Goal: Task Accomplishment & Management: Manage account settings

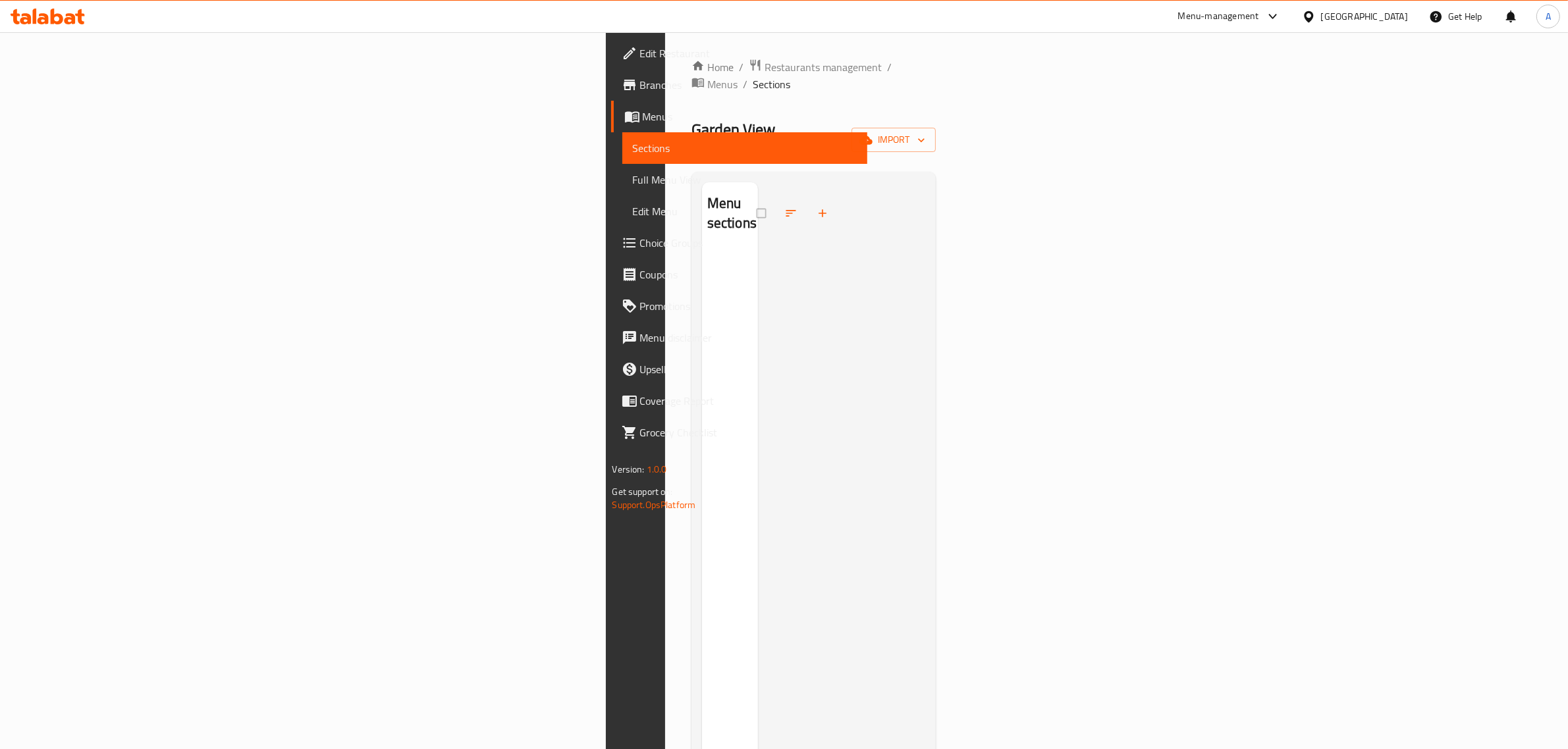
click at [936, 97] on div "Home / Restaurants management / Menus / Sections Garden View Restaurant Inactiv…" at bounding box center [814, 500] width 245 height 884
click at [925, 132] on span "import" at bounding box center [892, 140] width 63 height 16
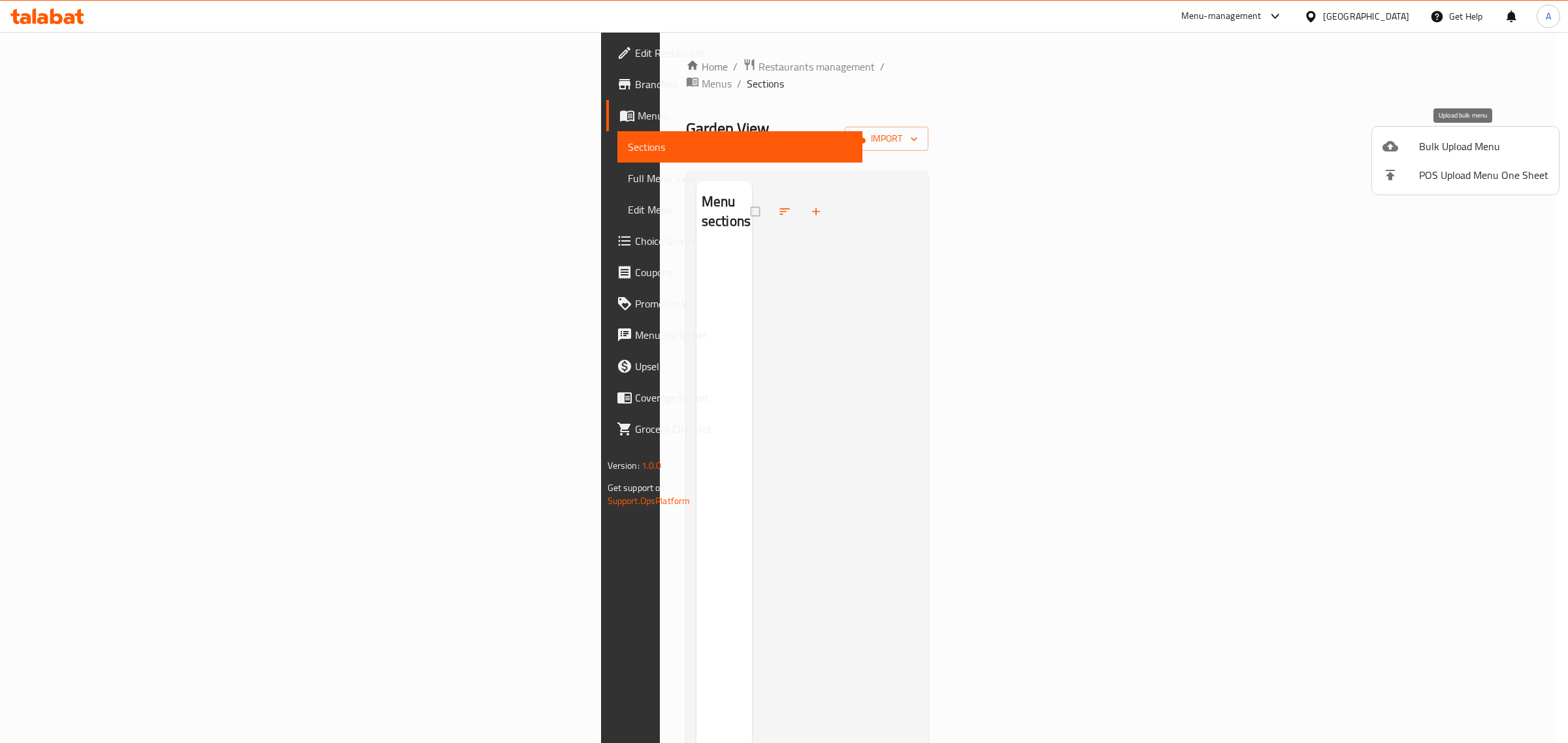
click at [1434, 141] on span "Bulk Upload Menu" at bounding box center [1484, 146] width 129 height 16
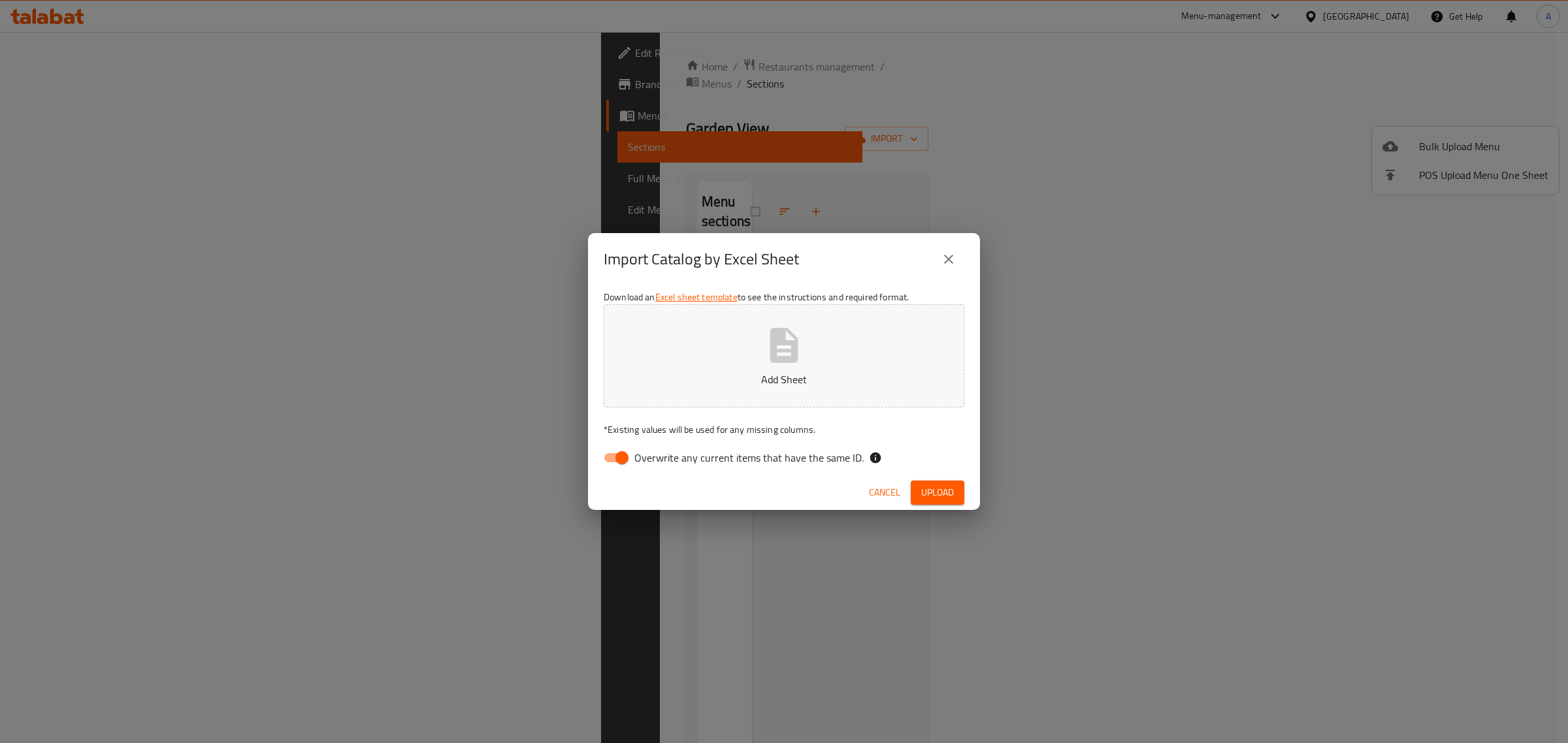
click at [693, 140] on div "Import Catalog by Excel Sheet Download an Excel sheet template to see the instr…" at bounding box center [784, 372] width 1568 height 743
click at [896, 498] on span "Cancel" at bounding box center [884, 492] width 31 height 16
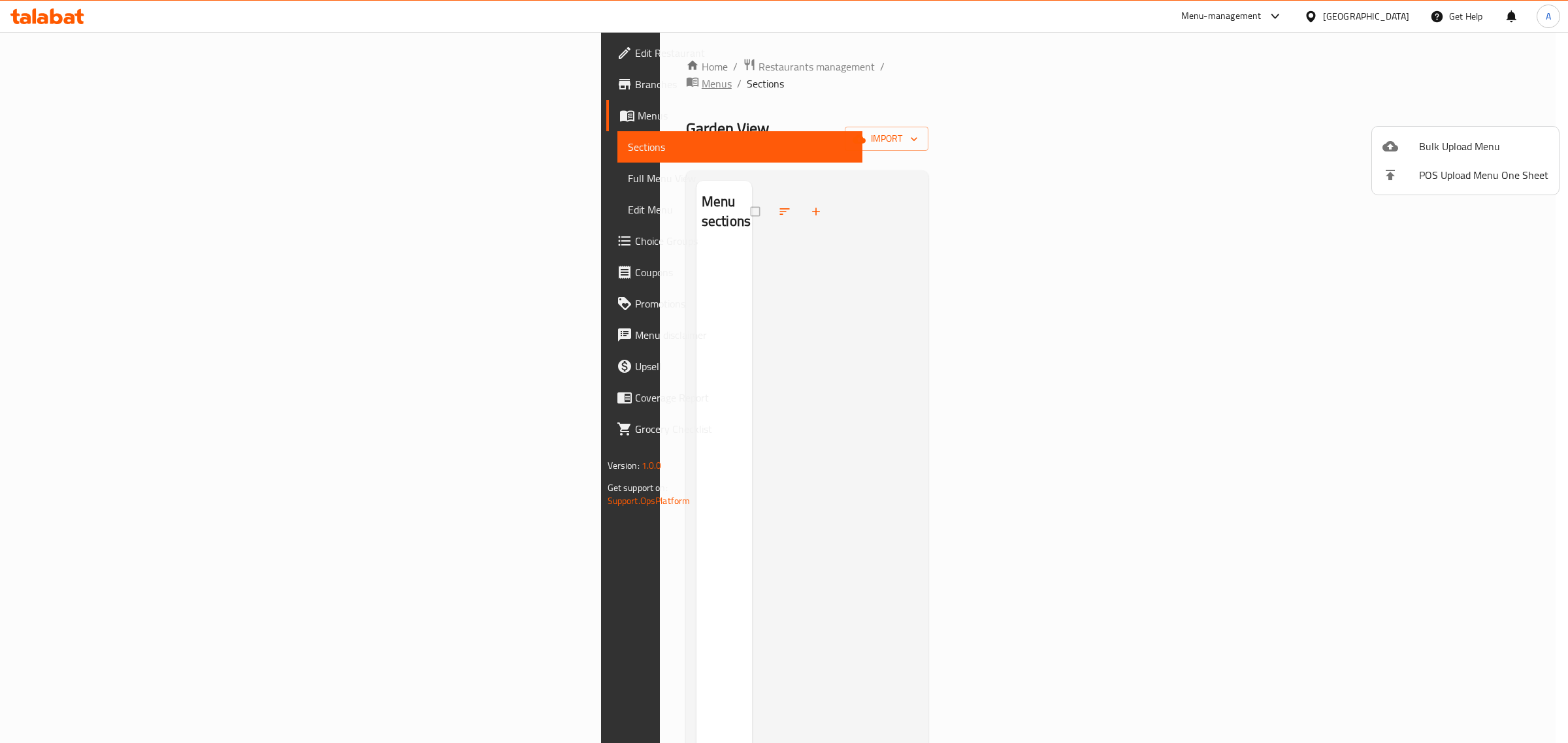
click at [520, 68] on div at bounding box center [784, 372] width 1568 height 743
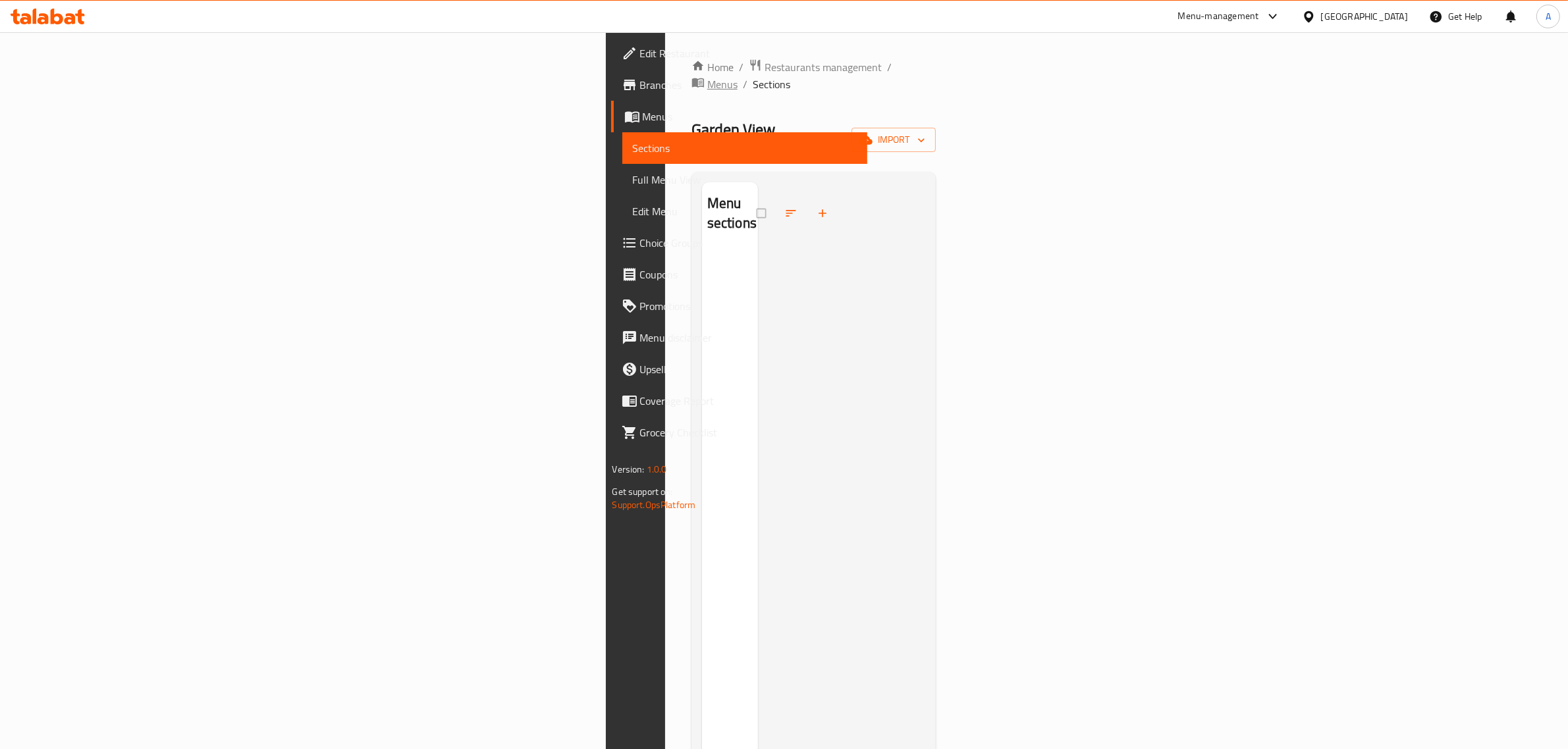
click at [707, 76] on span "Menus" at bounding box center [722, 84] width 30 height 16
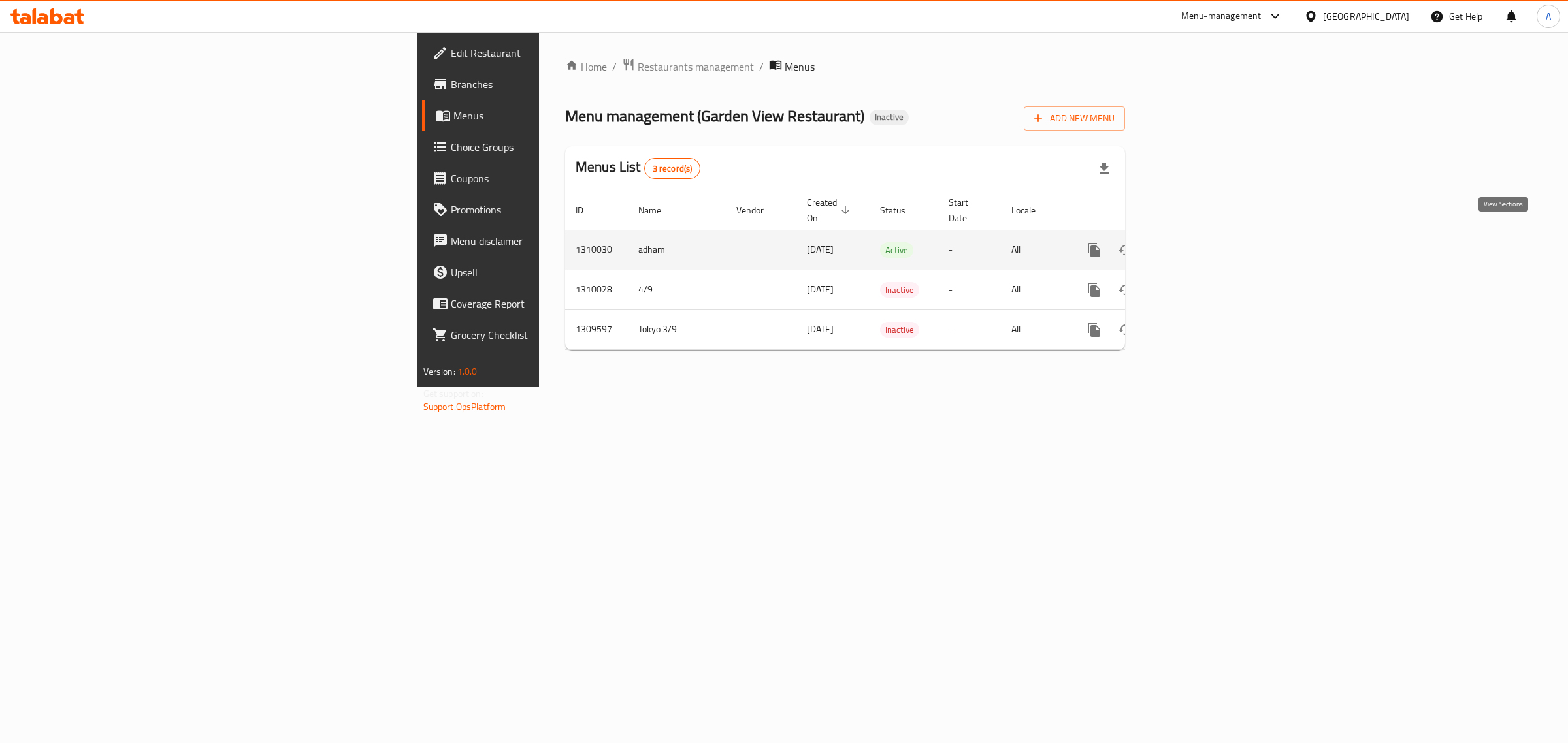
click at [1194, 244] on icon "enhanced table" at bounding box center [1188, 250] width 12 height 12
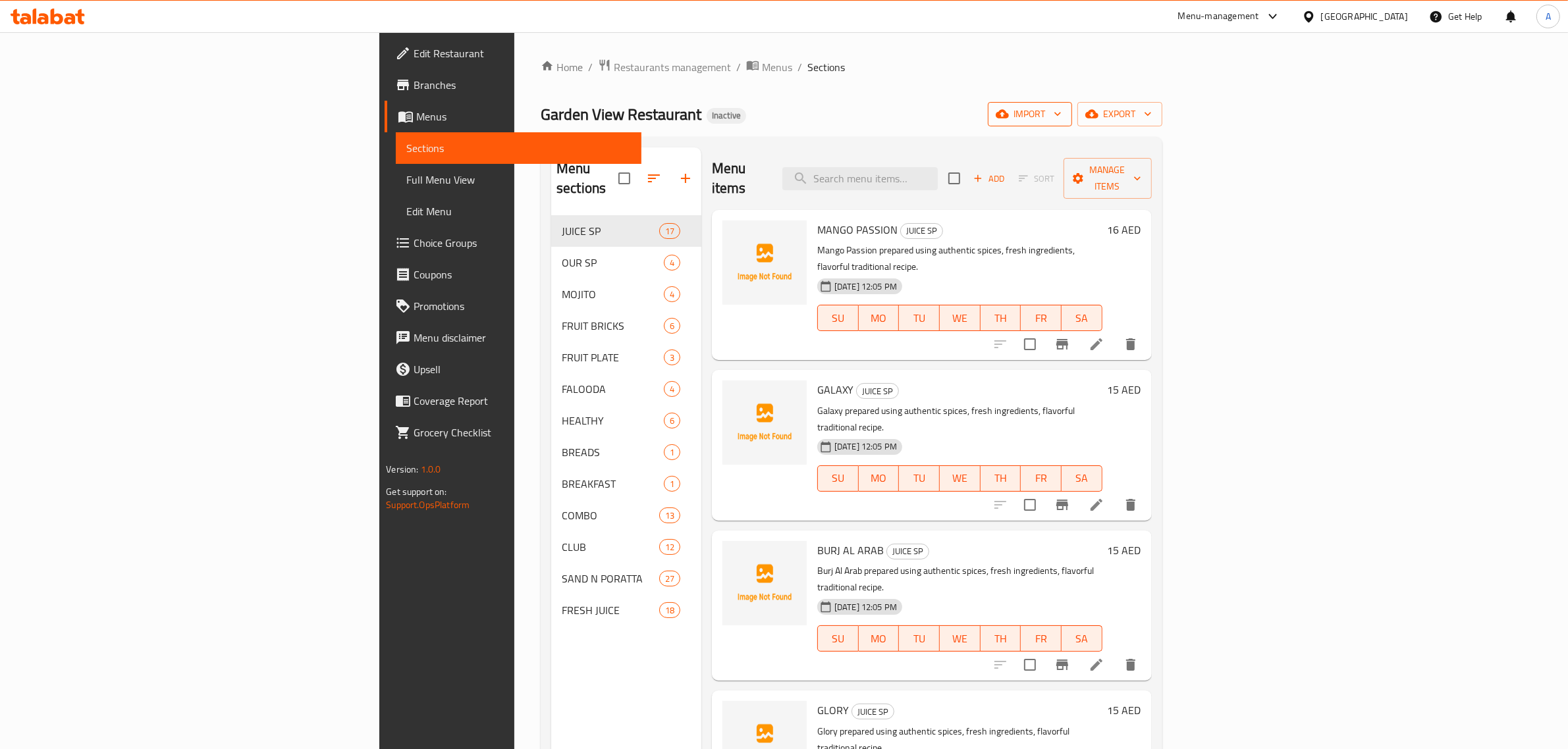
click at [1061, 106] on span "import" at bounding box center [1029, 113] width 63 height 16
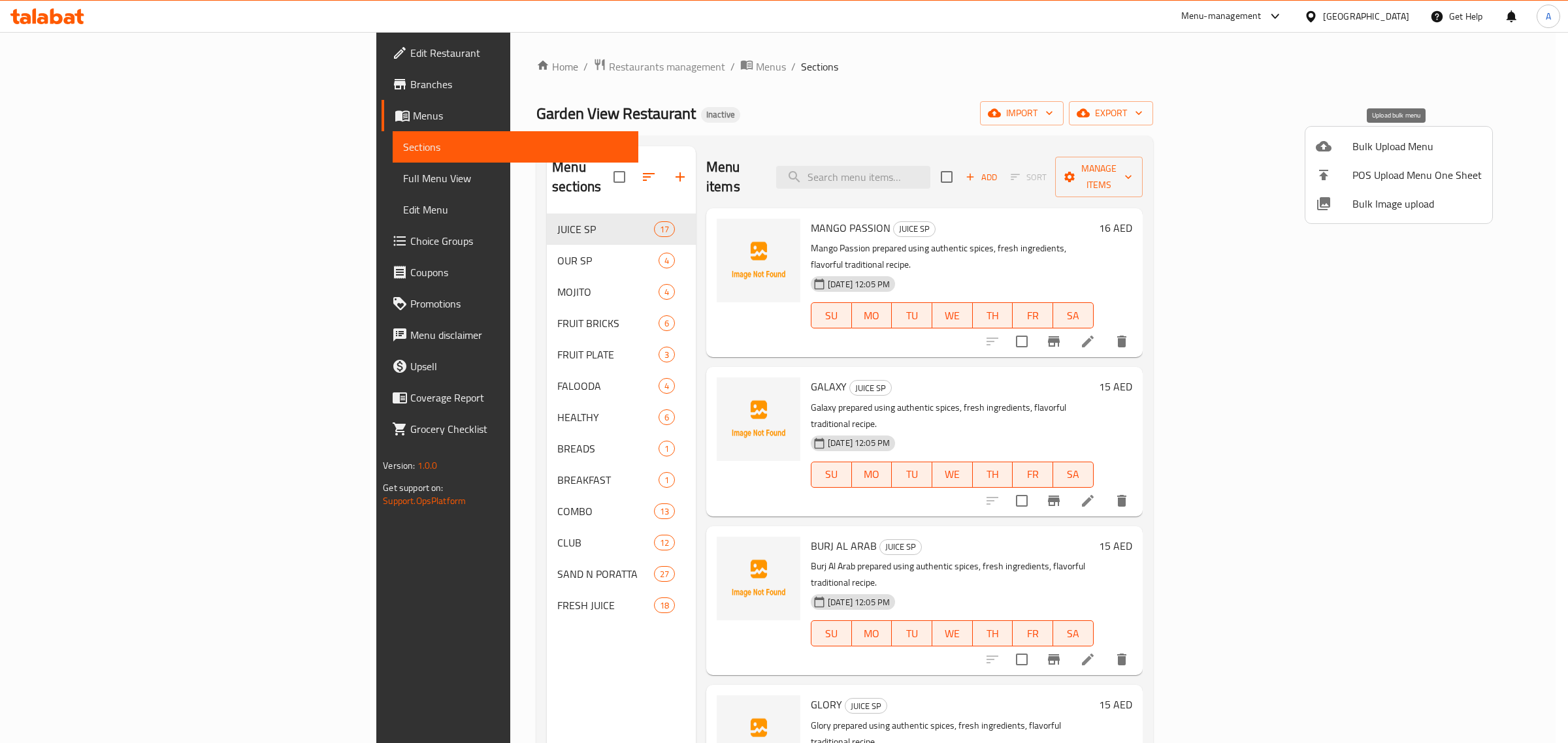
click at [1336, 145] on div at bounding box center [1333, 146] width 37 height 16
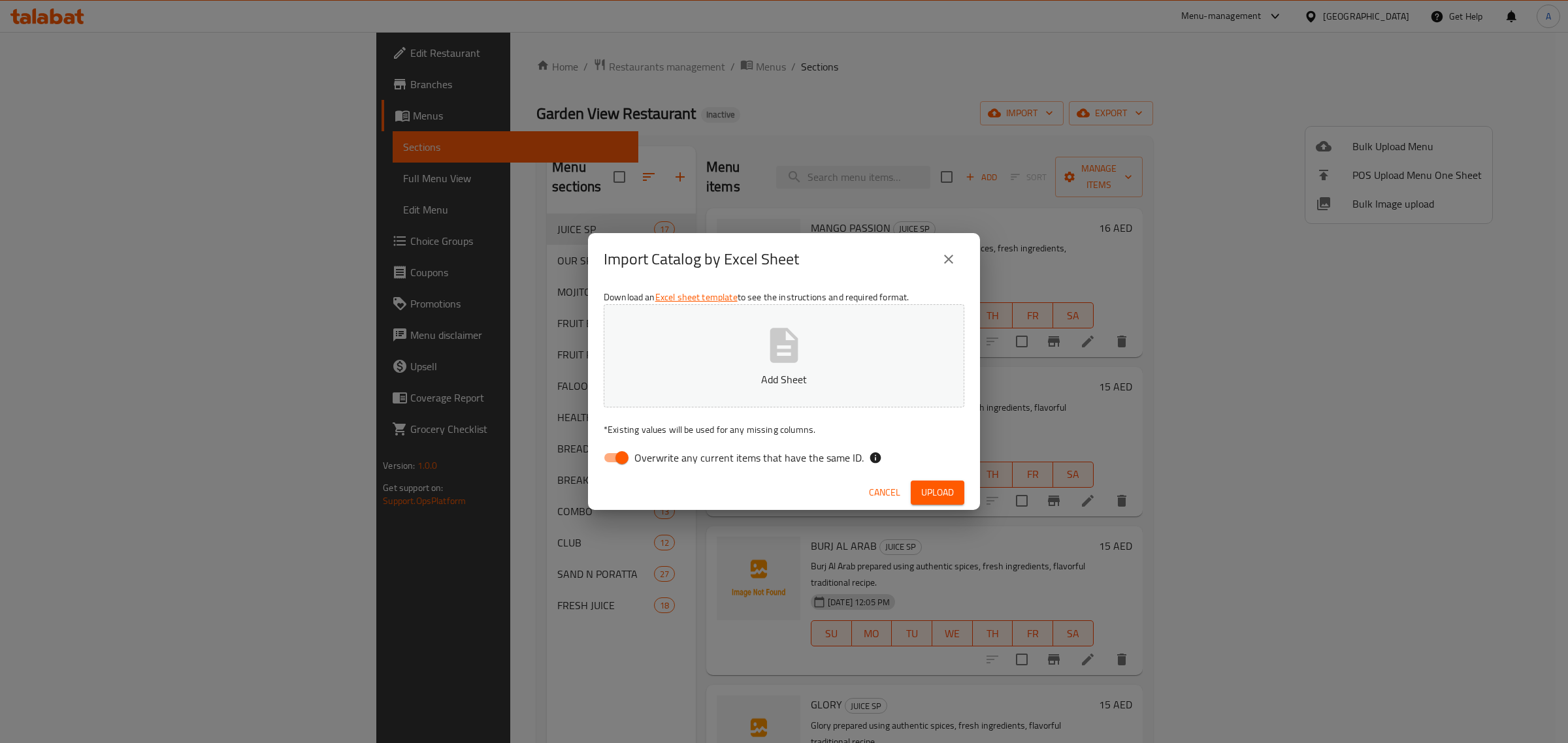
click at [626, 445] on input "Overwrite any current items that have the same ID." at bounding box center [623, 458] width 75 height 25
checkbox input "false"
click at [725, 410] on div "Download an Excel sheet template to see the instructions and required format. A…" at bounding box center [784, 380] width 392 height 189
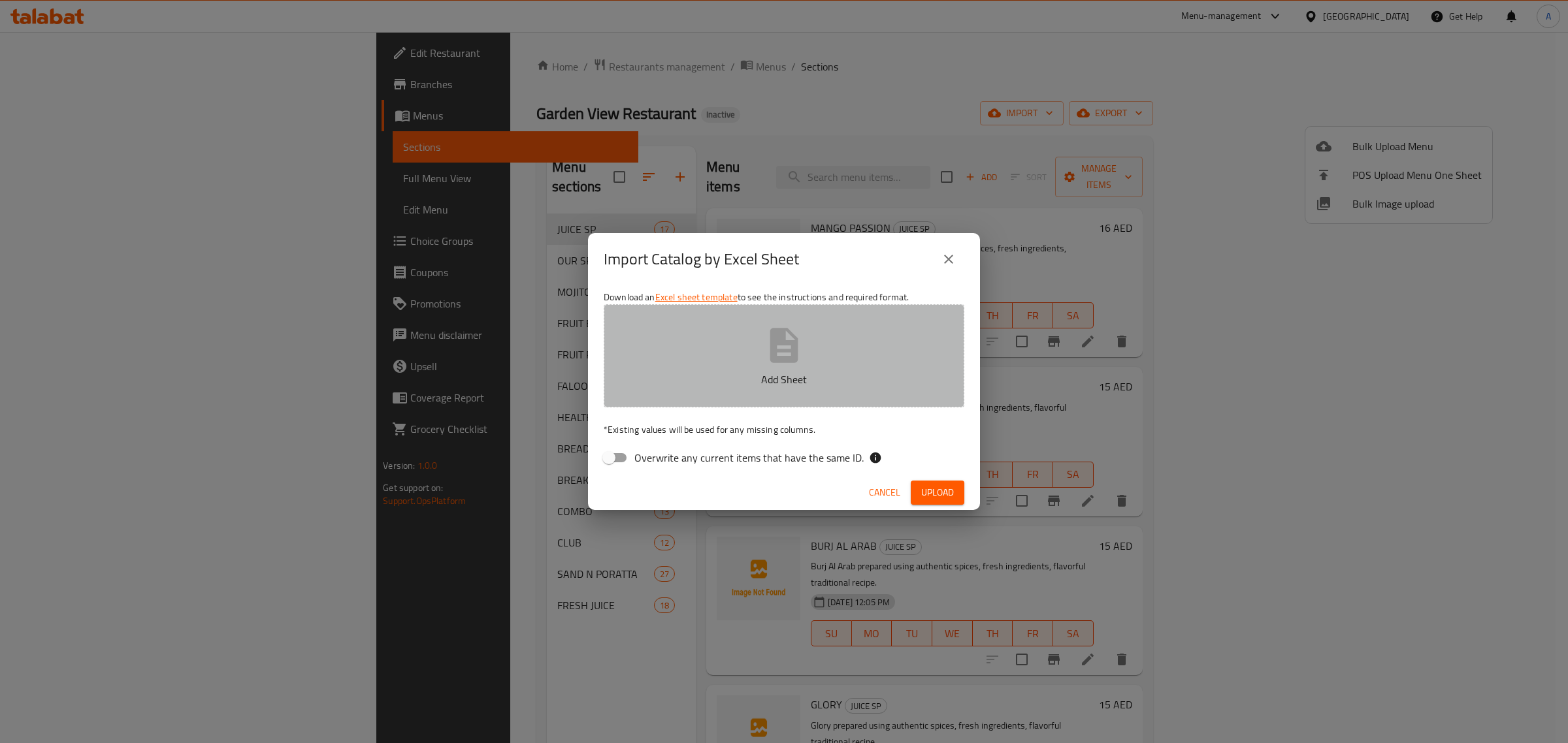
click at [706, 392] on button "Add Sheet" at bounding box center [784, 356] width 360 height 103
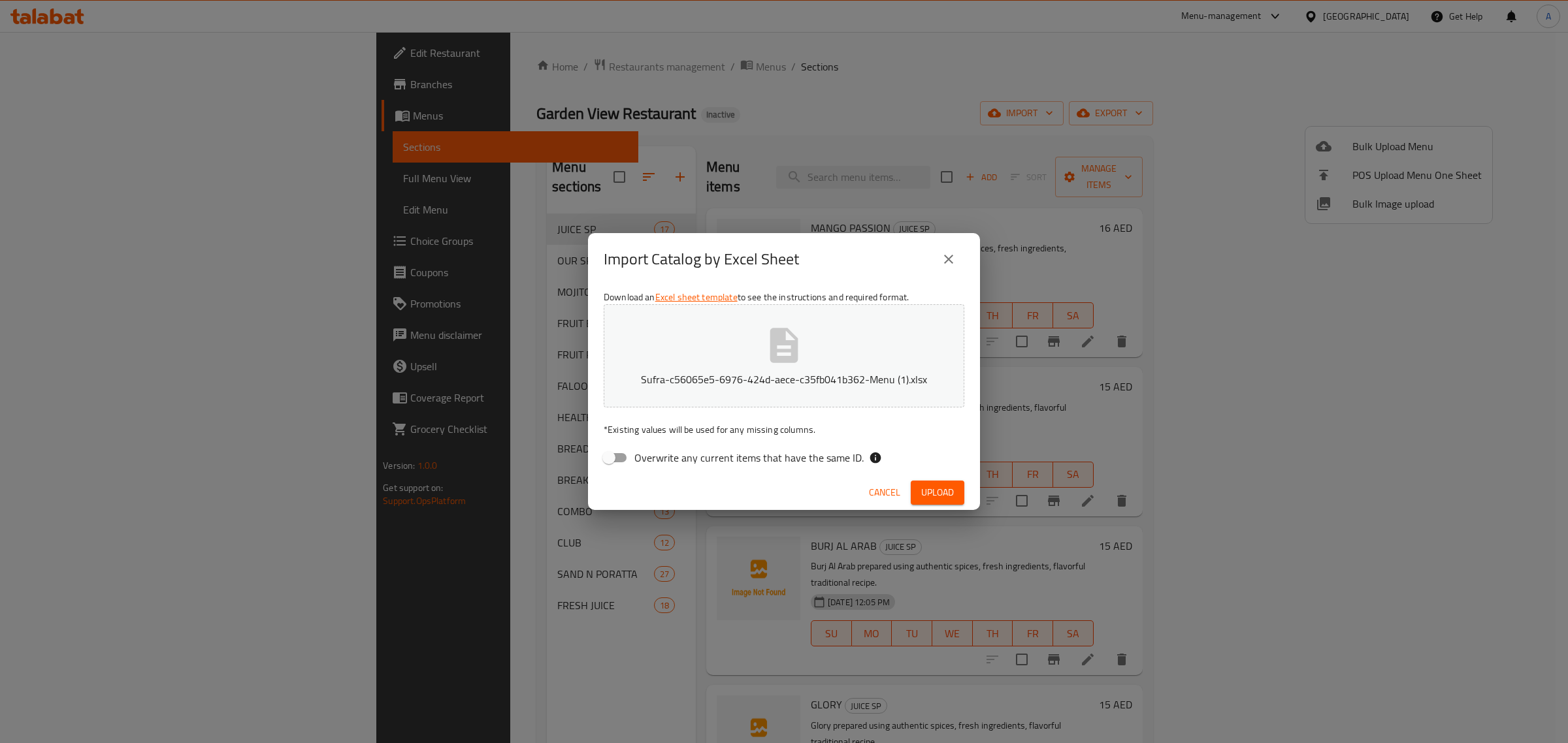
click at [935, 491] on span "Upload" at bounding box center [937, 492] width 33 height 16
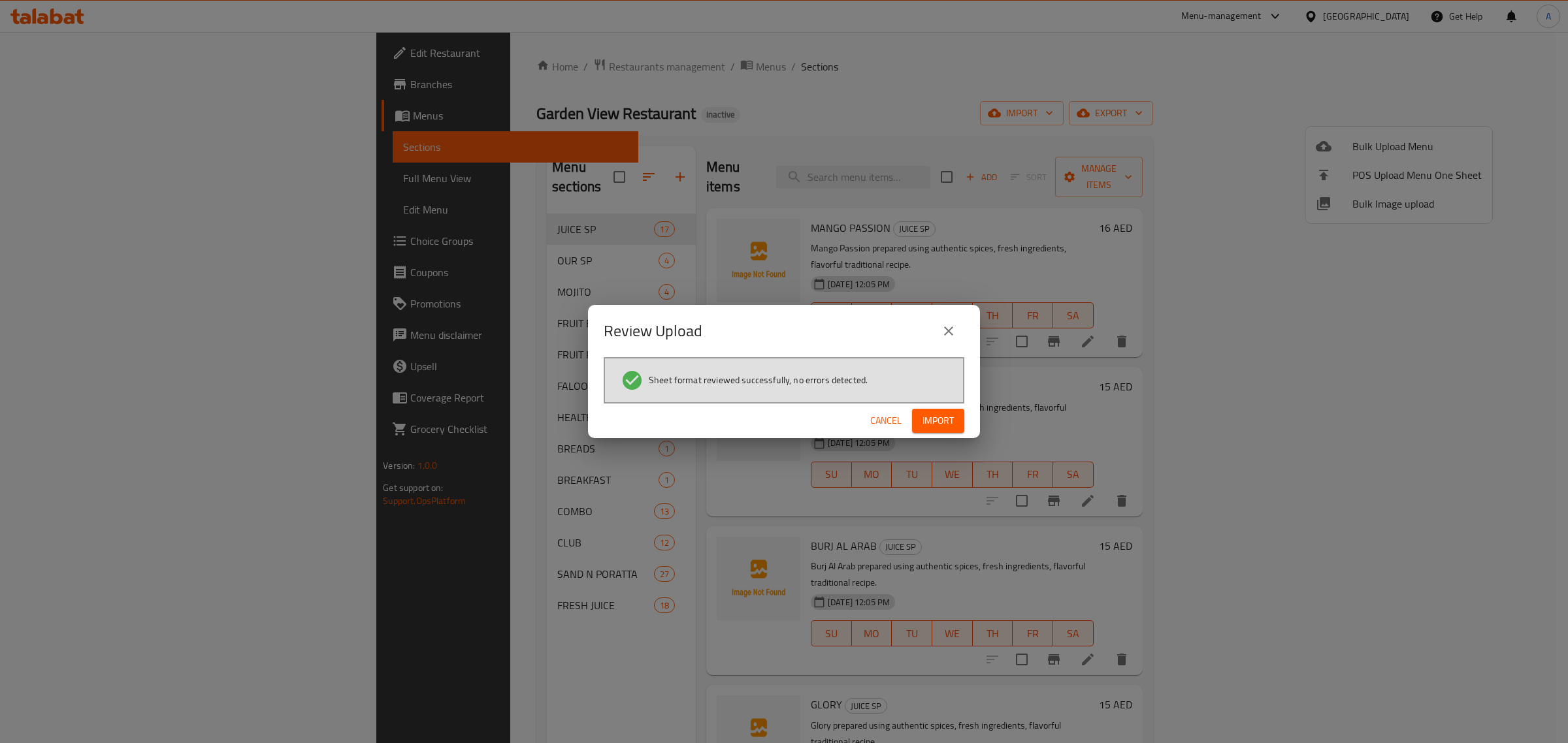
click at [950, 429] on span "Import" at bounding box center [937, 420] width 31 height 16
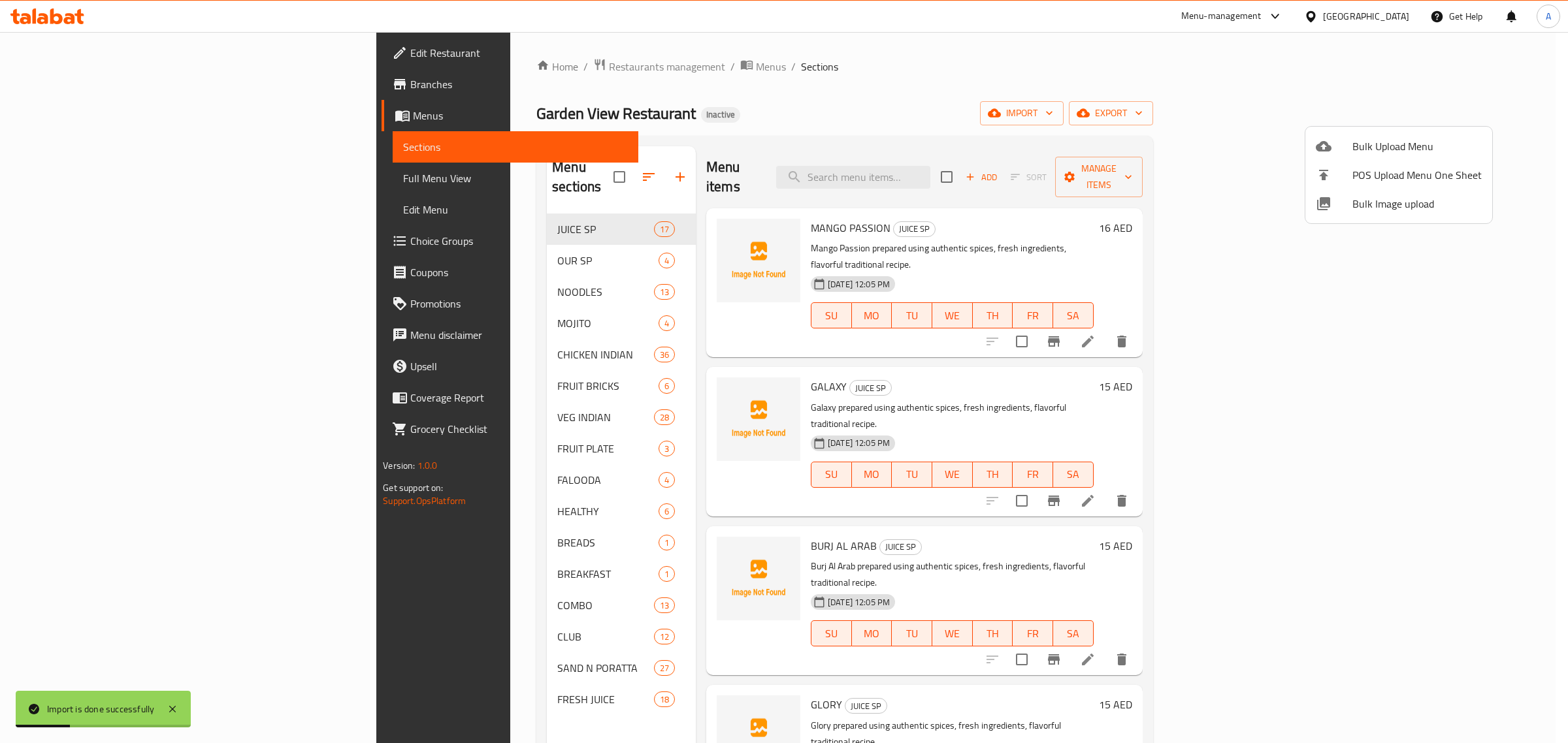
click at [90, 181] on div at bounding box center [784, 372] width 1568 height 743
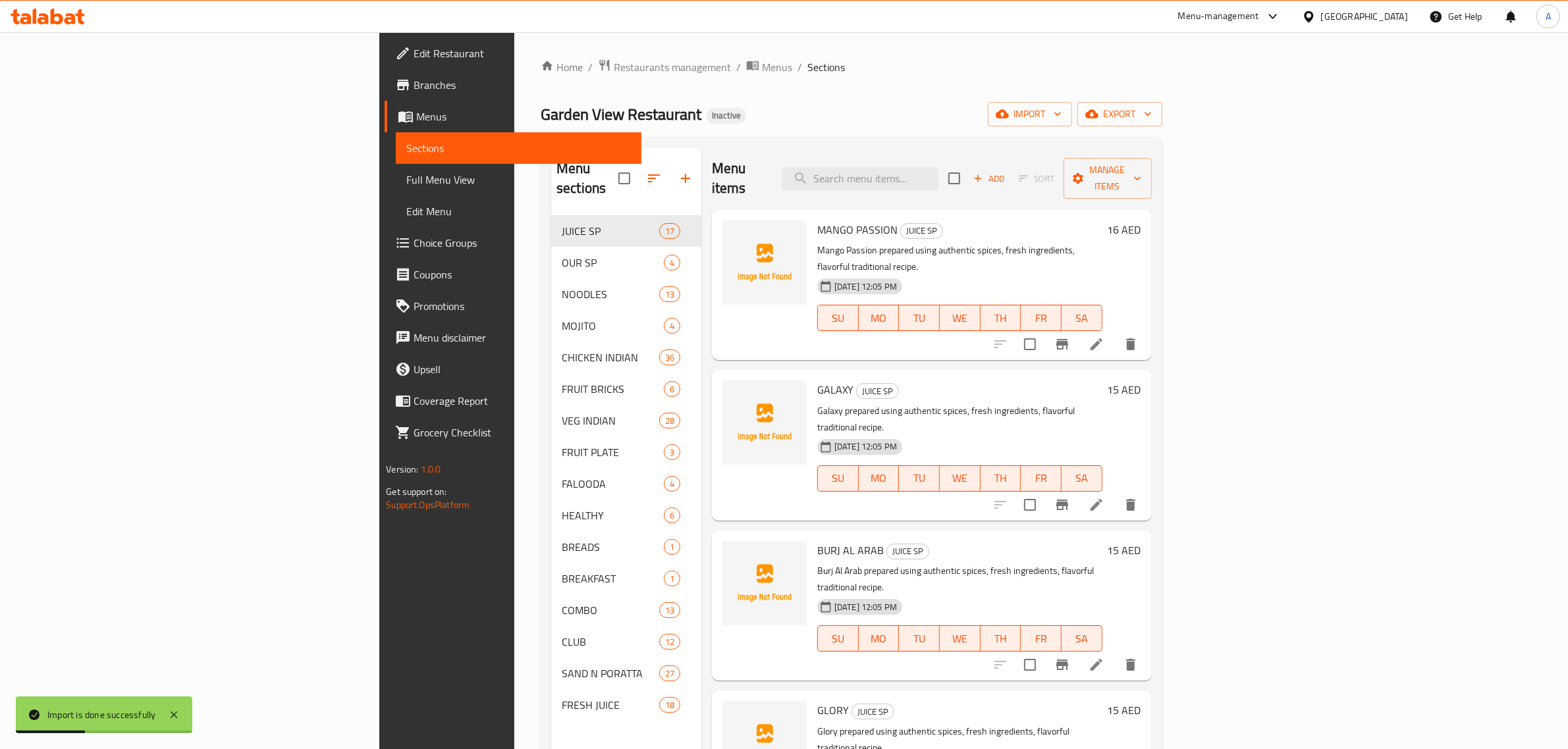
drag, startPoint x: 106, startPoint y: 169, endPoint x: 101, endPoint y: 181, distance: 13.0
click at [395, 169] on link "Full Menu View" at bounding box center [518, 179] width 245 height 31
click at [407, 181] on span "Full Menu View" at bounding box center [519, 179] width 225 height 16
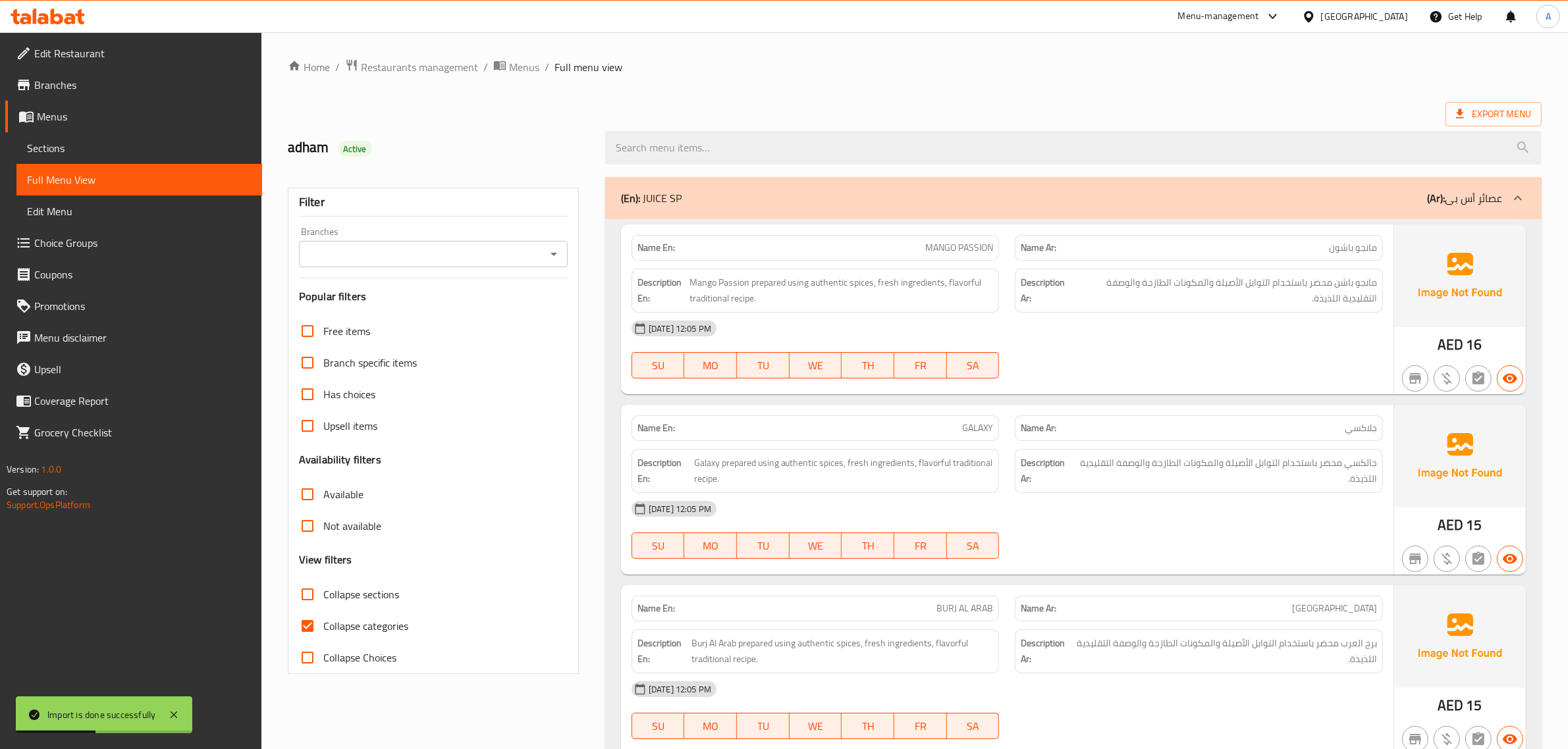
click at [314, 615] on input "Collapse categories" at bounding box center [307, 625] width 31 height 31
checkbox input "false"
click at [314, 600] on input "Collapse sections" at bounding box center [307, 593] width 31 height 31
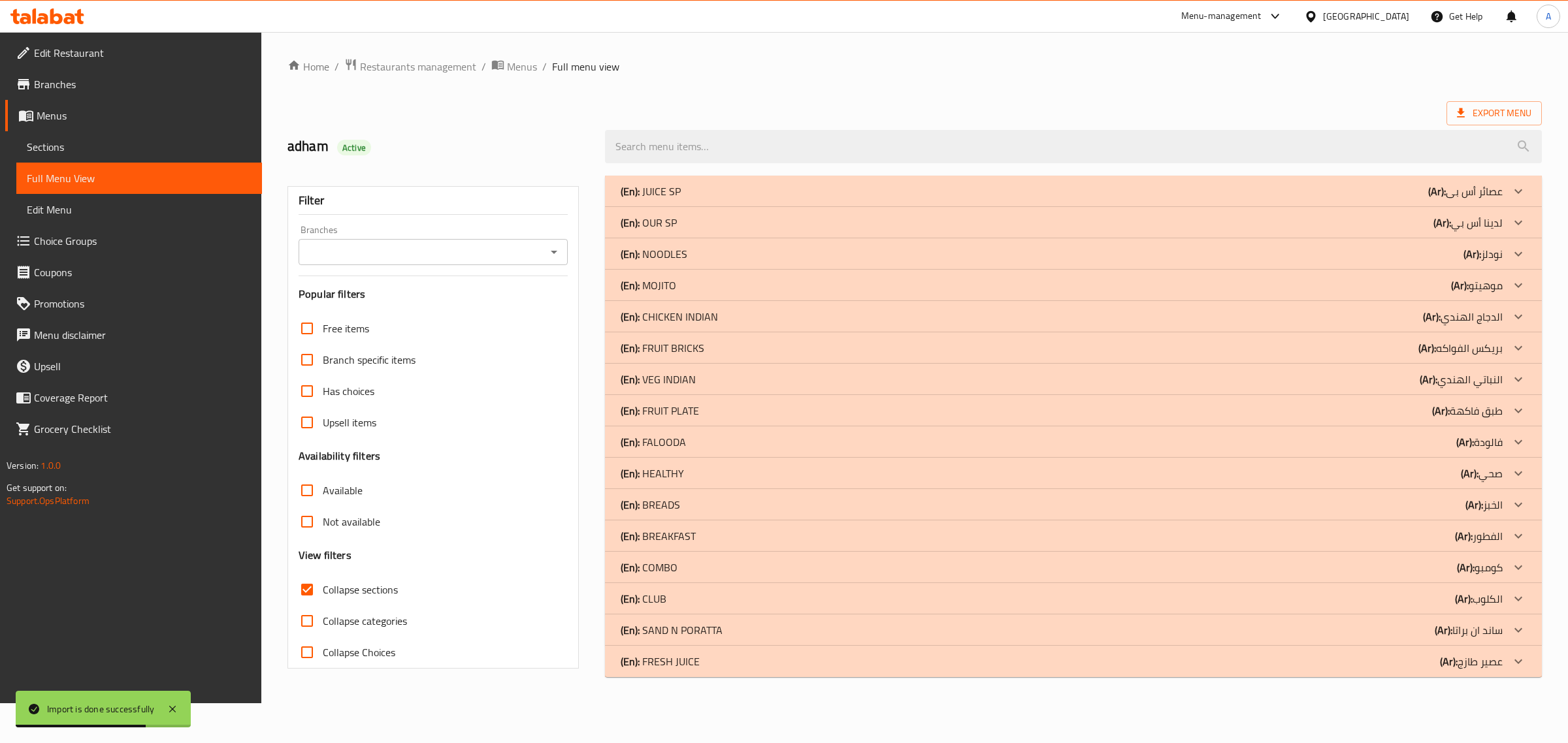
click at [663, 258] on p "(En): NOODLES" at bounding box center [653, 254] width 66 height 16
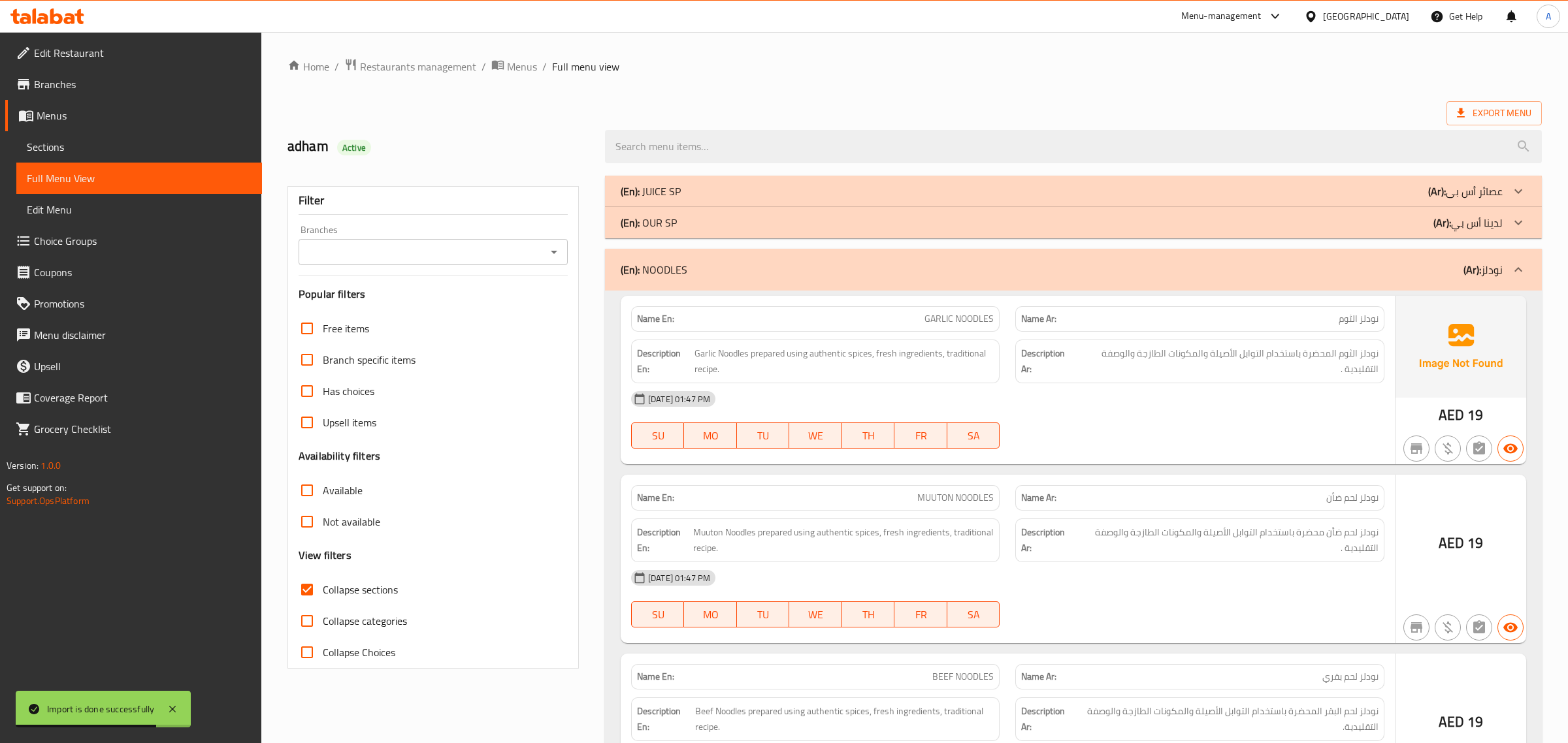
click at [701, 266] on div "(En): NOODLES (Ar): نودلز" at bounding box center [1062, 270] width 882 height 16
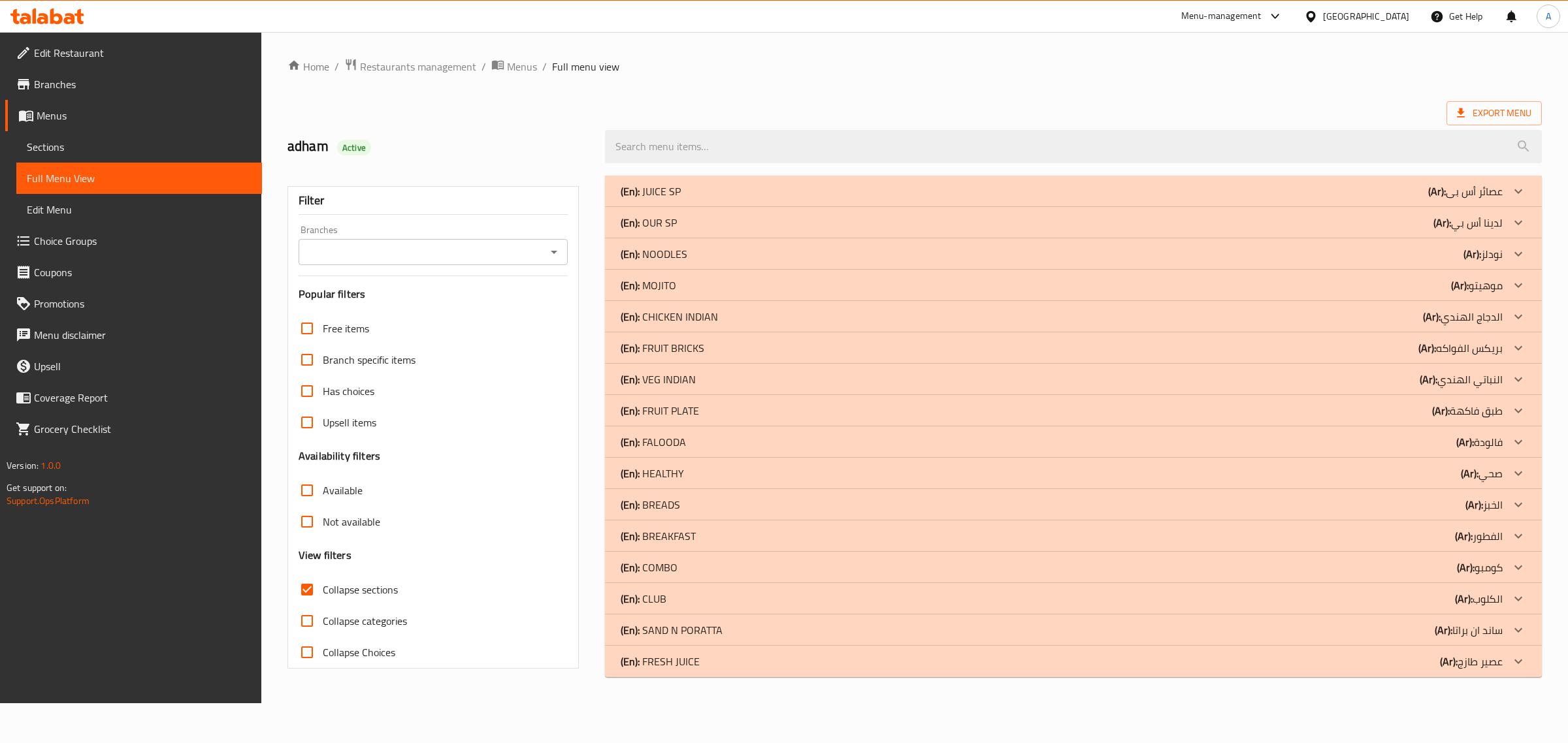
click at [673, 372] on p "(En): VEG INDIAN" at bounding box center [658, 379] width 75 height 16
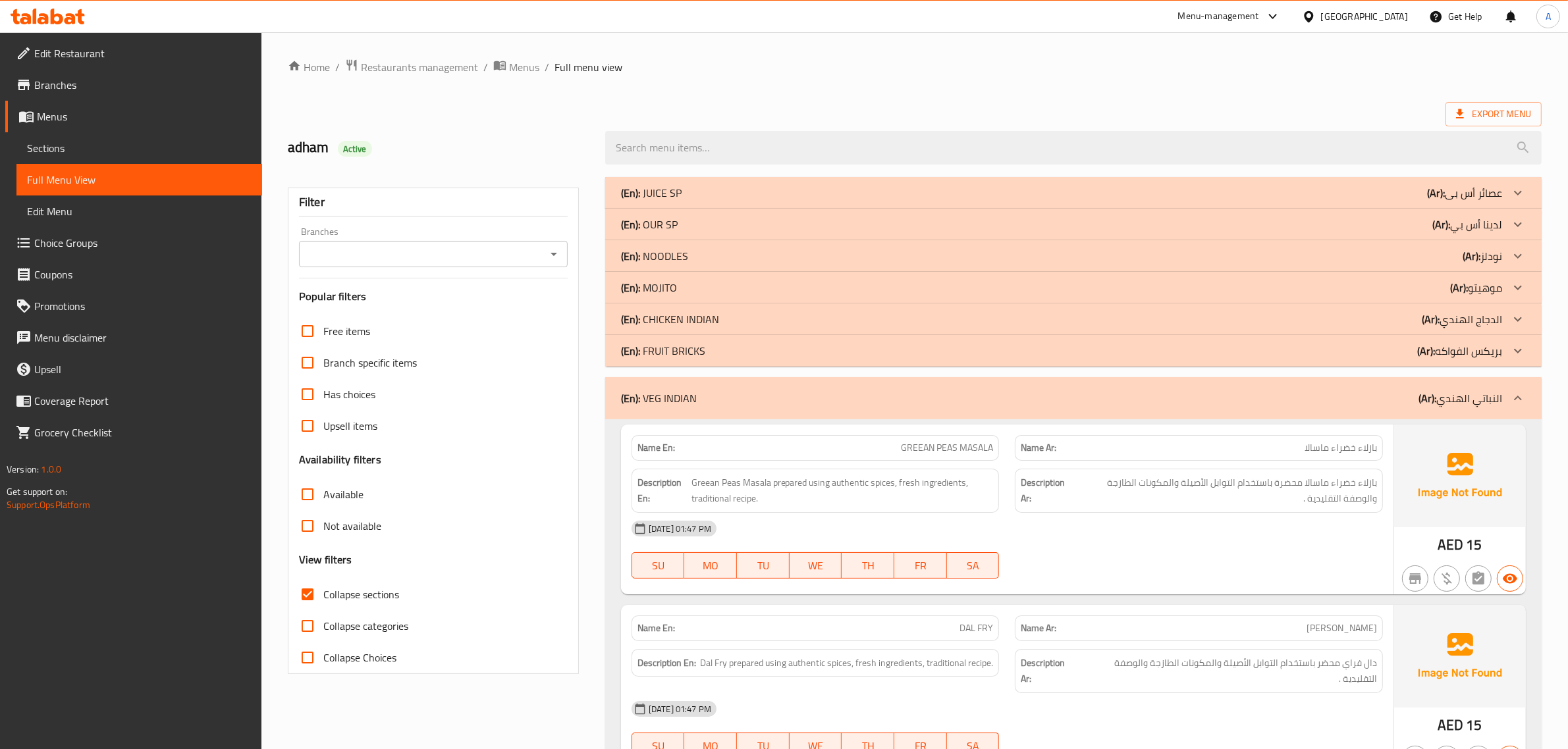
click at [711, 402] on div "(En): VEG INDIAN (Ar): النباتي الهندي" at bounding box center [1061, 398] width 881 height 16
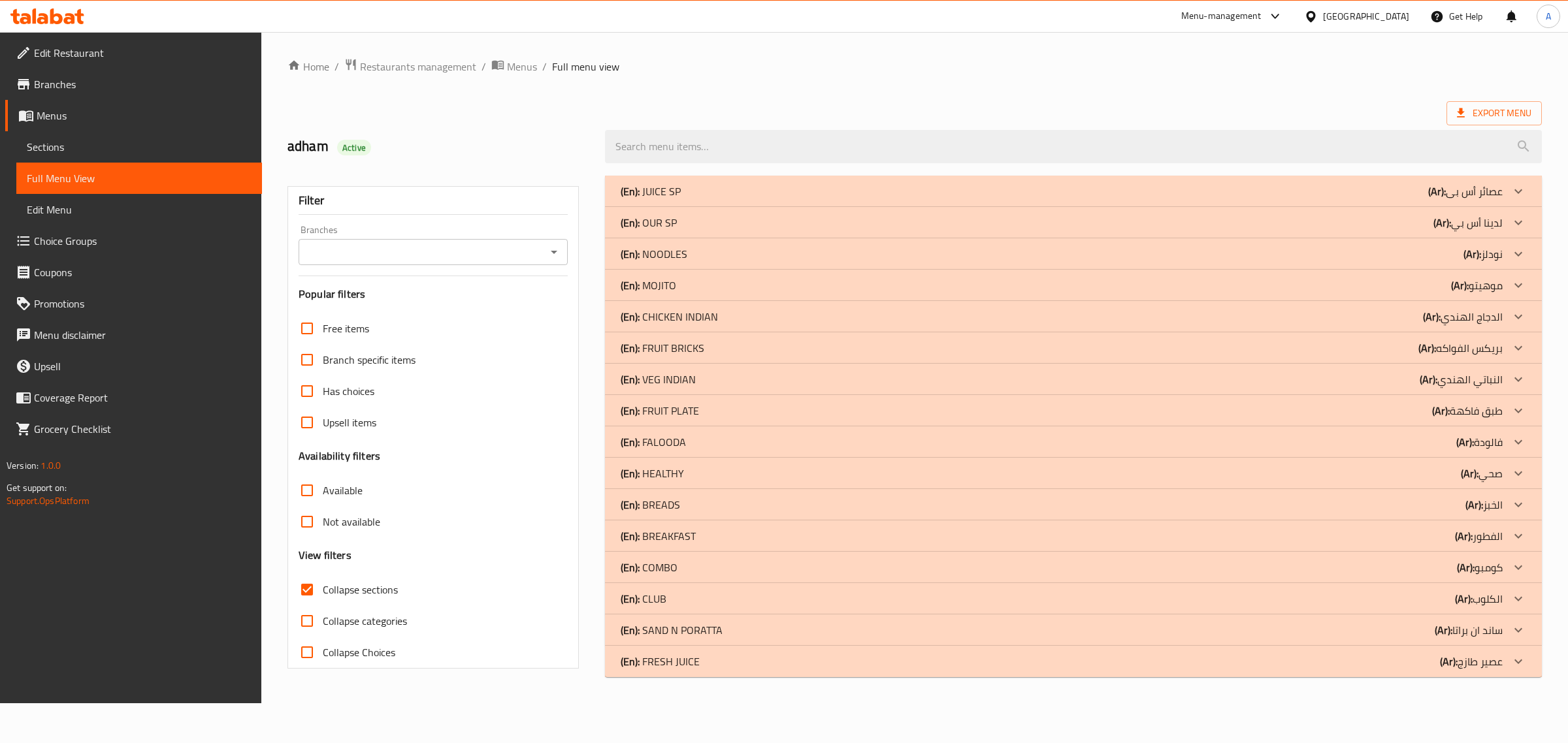
click at [674, 379] on p "(En): VEG INDIAN" at bounding box center [658, 379] width 75 height 16
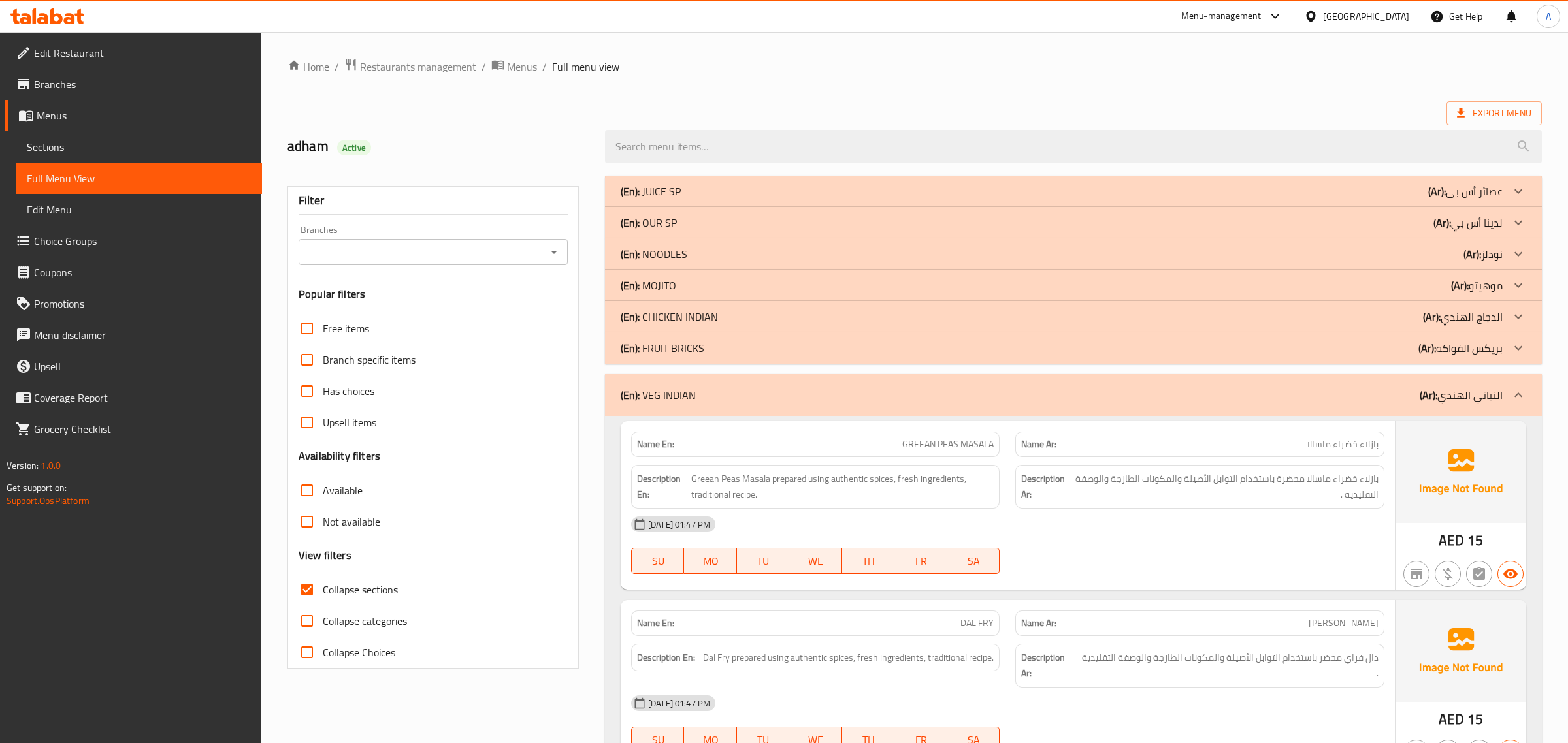
click at [676, 315] on p "(En): CHICKEN INDIAN" at bounding box center [669, 316] width 97 height 16
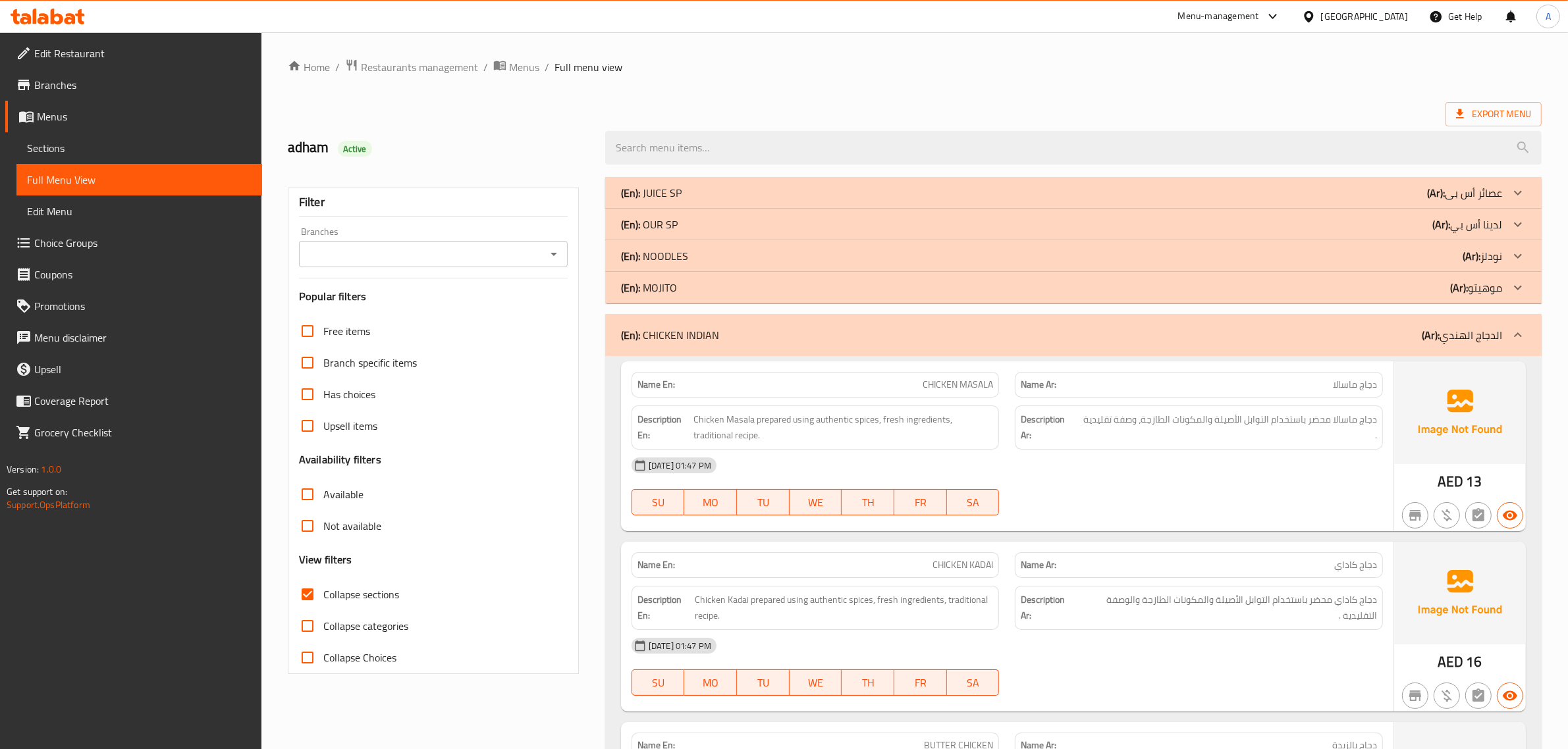
click at [679, 254] on p "(En): NOODLES" at bounding box center [654, 256] width 67 height 16
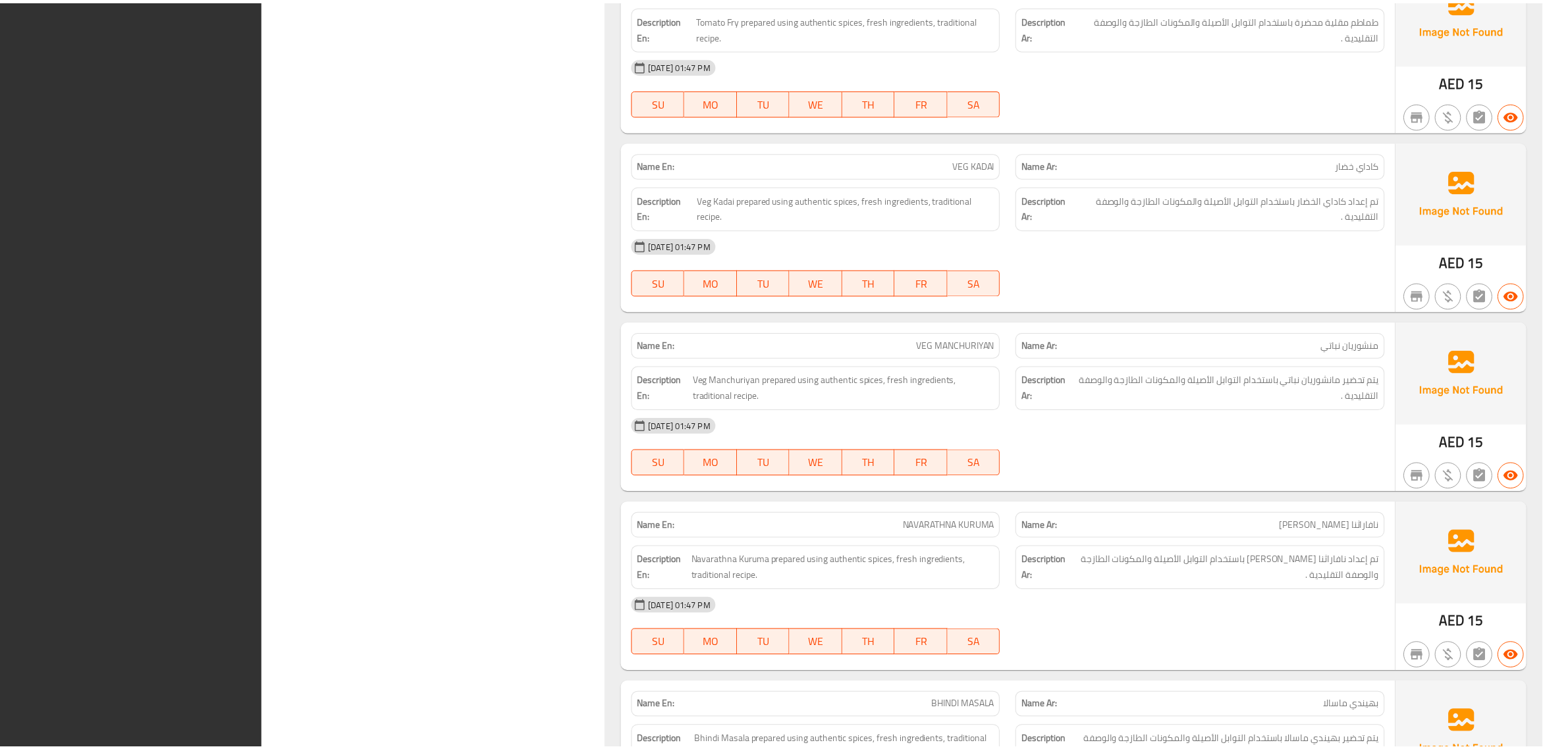
scroll to position [14034, 0]
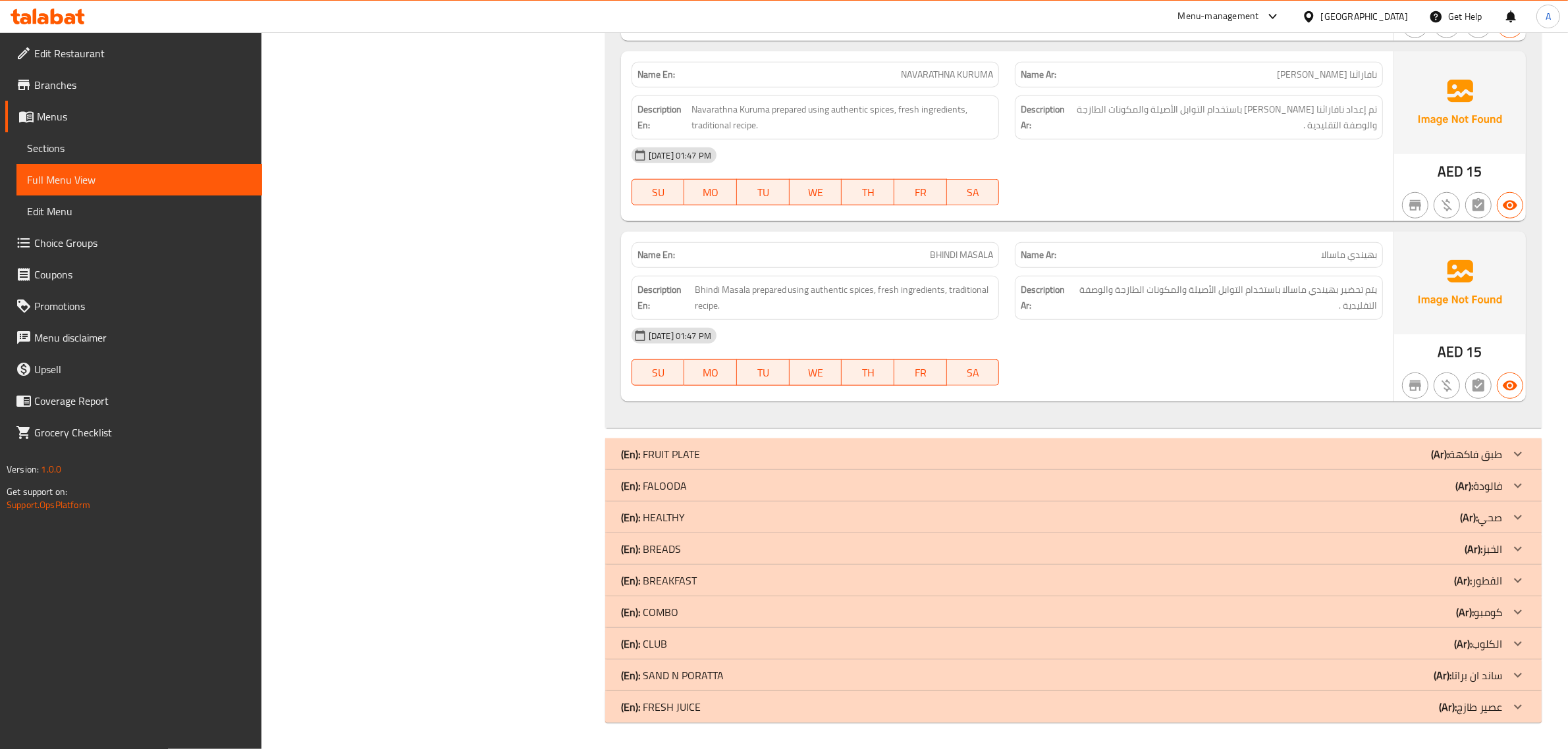
drag, startPoint x: 360, startPoint y: 268, endPoint x: 376, endPoint y: 268, distance: 16.0
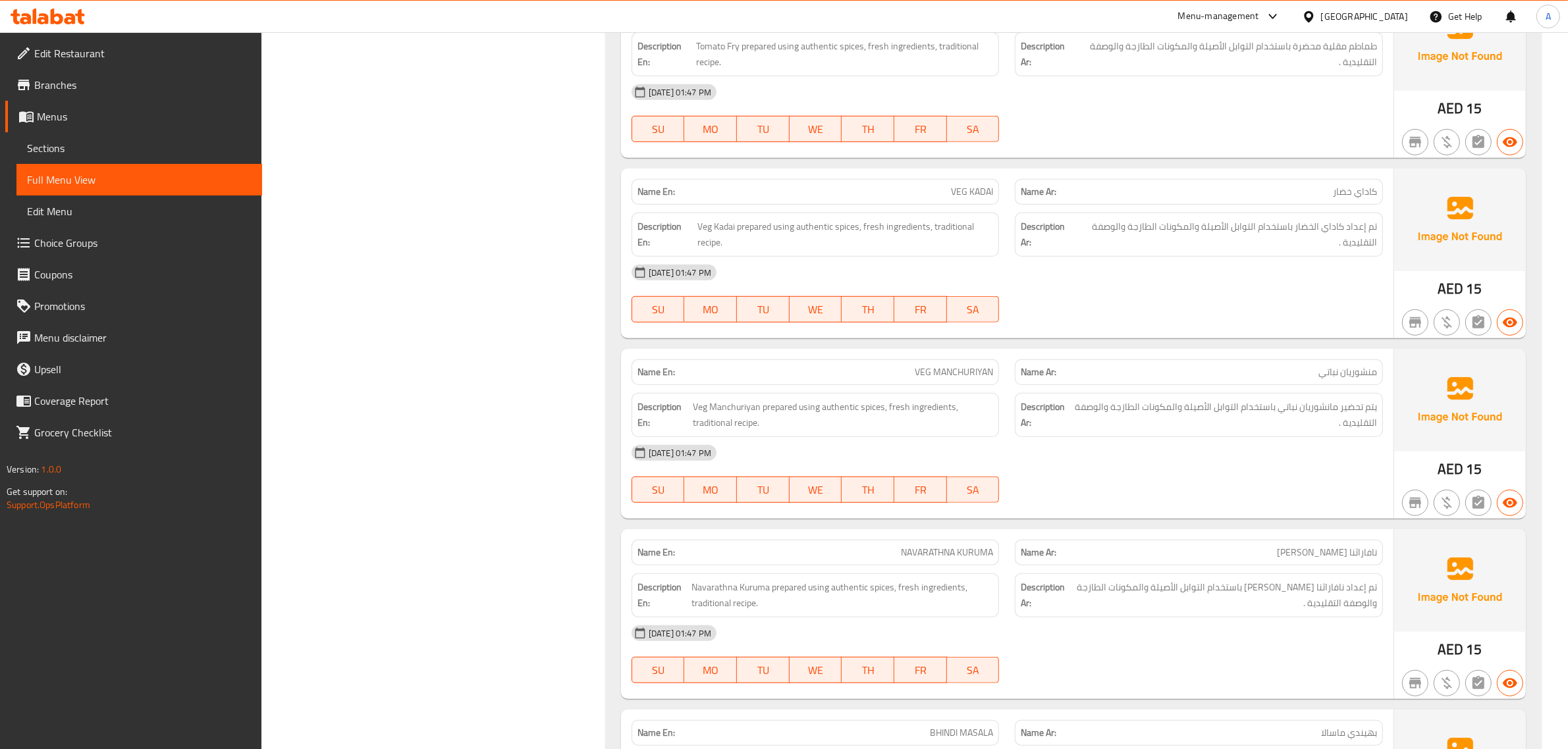
scroll to position [13128, 0]
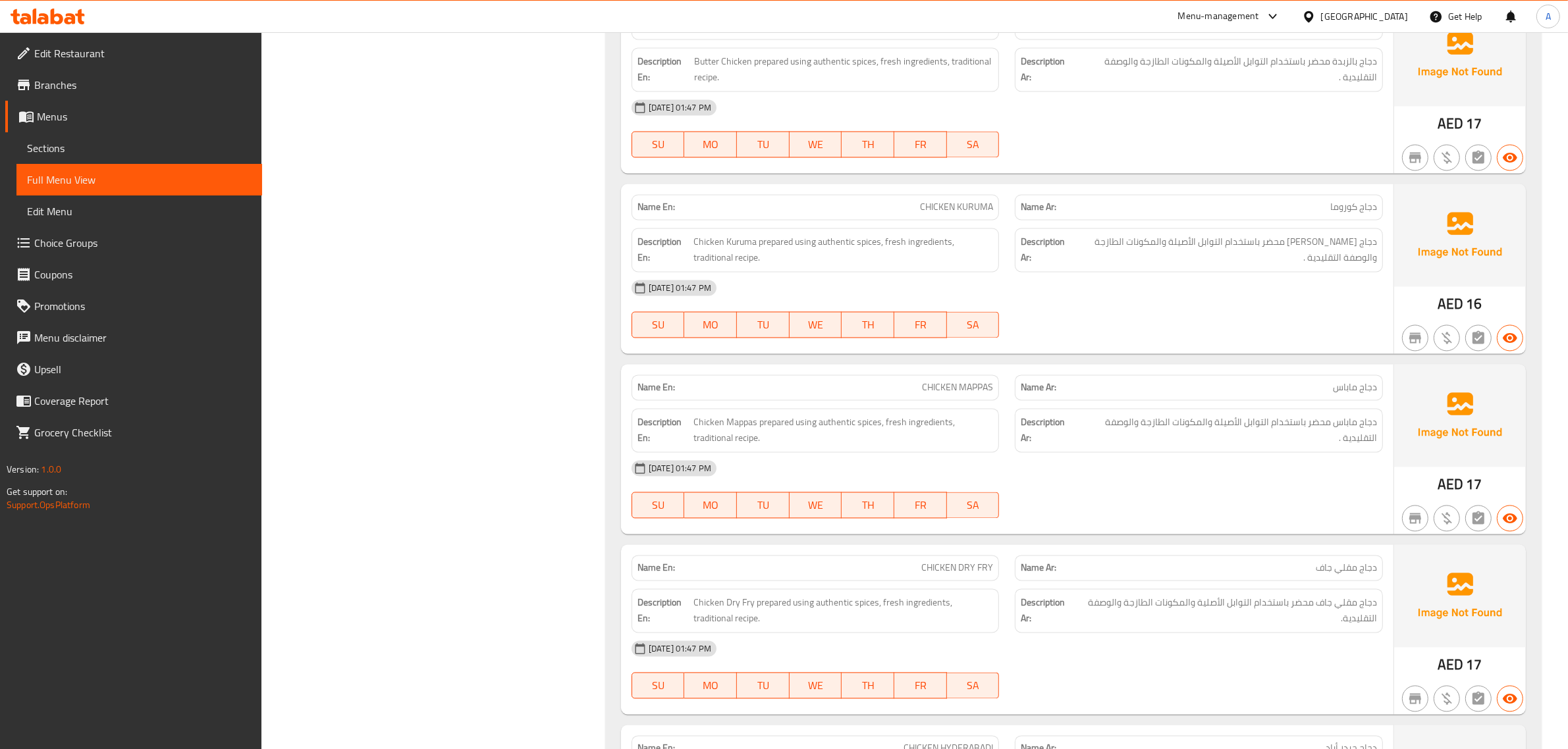
scroll to position [3127, 0]
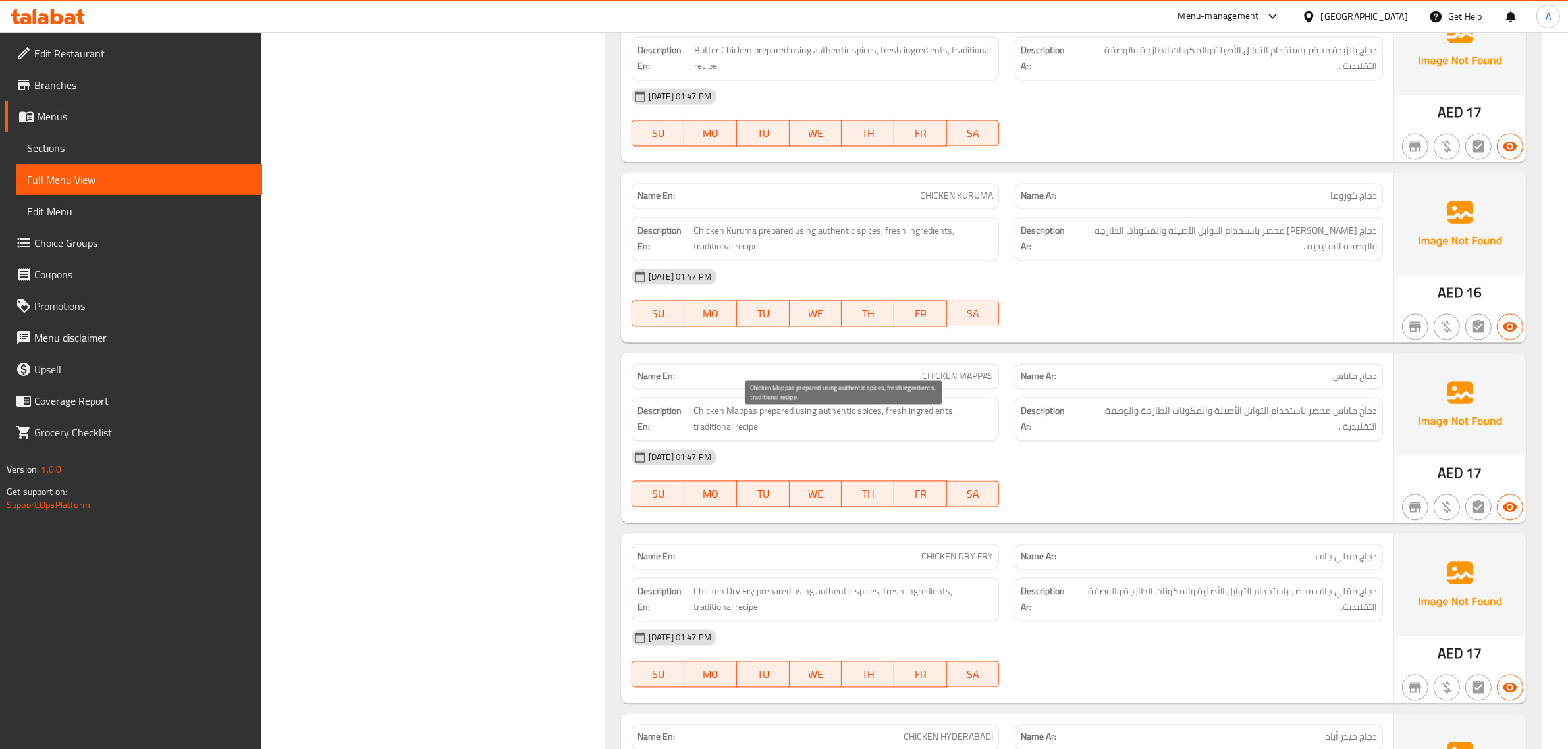
click at [771, 422] on span "Chicken Mappas prepared using authentic spices, fresh ingredients, traditional …" at bounding box center [843, 420] width 300 height 32
drag, startPoint x: 771, startPoint y: 422, endPoint x: 817, endPoint y: 422, distance: 46.0
click at [817, 422] on span "Chicken Mappas prepared using authentic spices, fresh ingredients, traditional …" at bounding box center [843, 420] width 300 height 32
copy span "prepared using authentic"
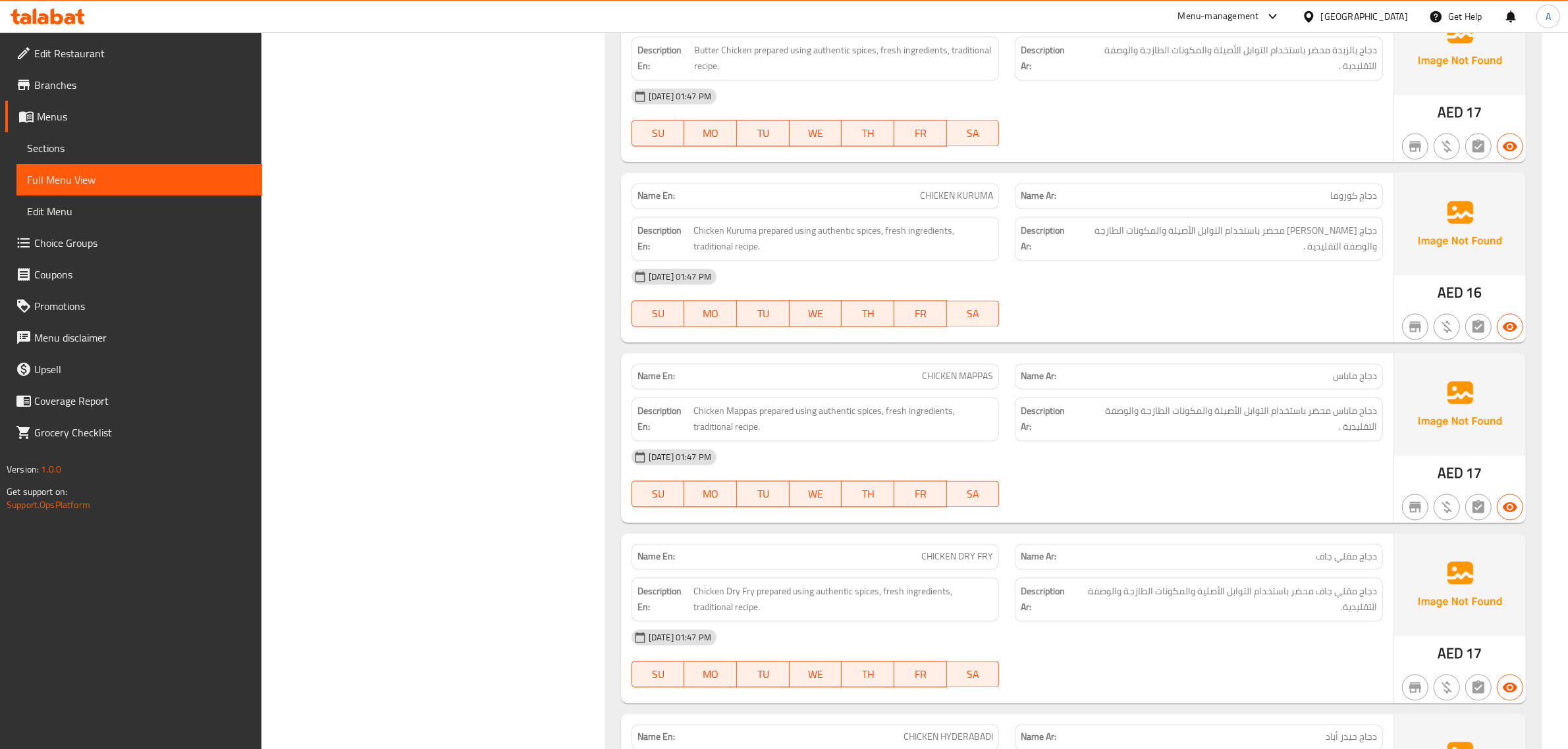
scroll to position [0, 0]
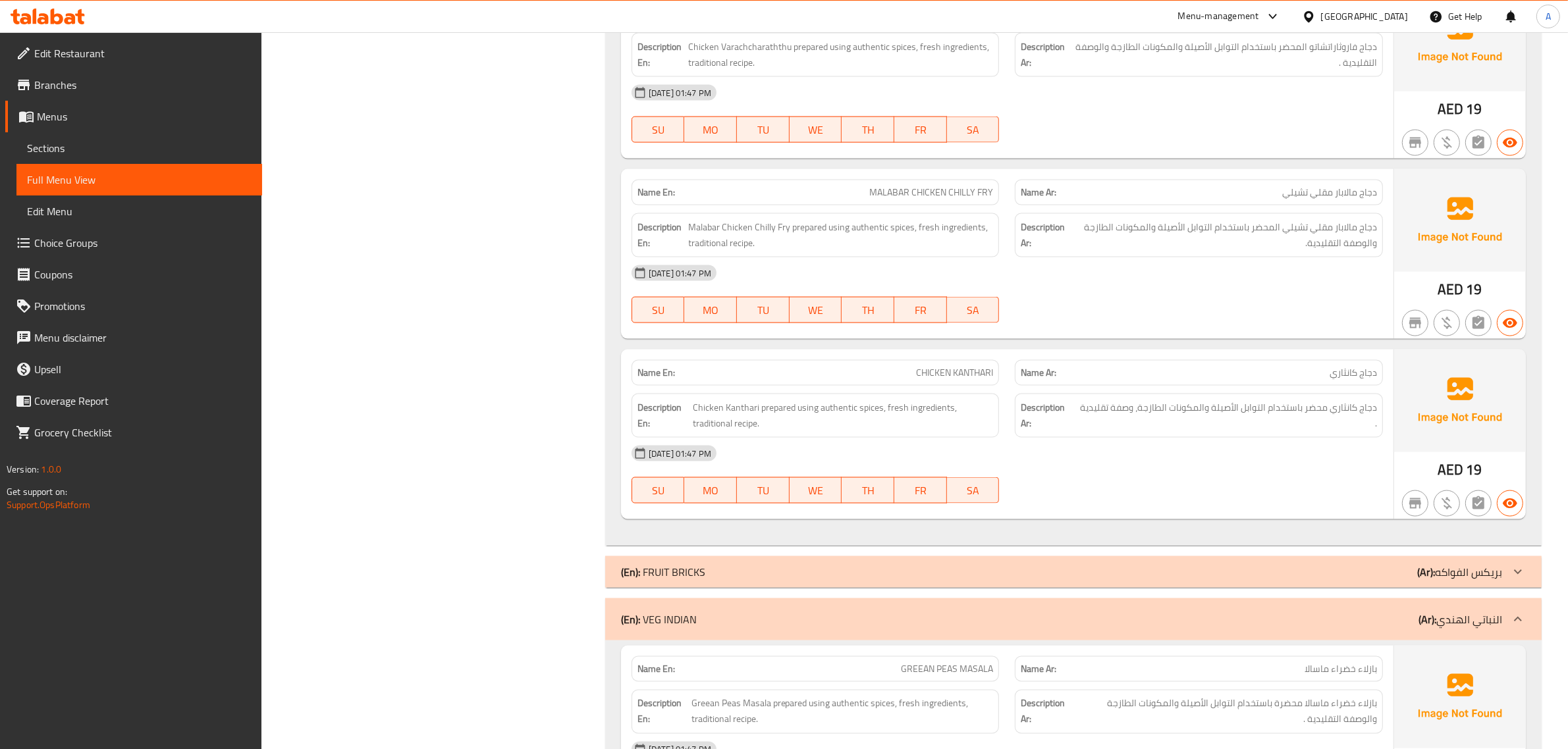
scroll to position [9216, 0]
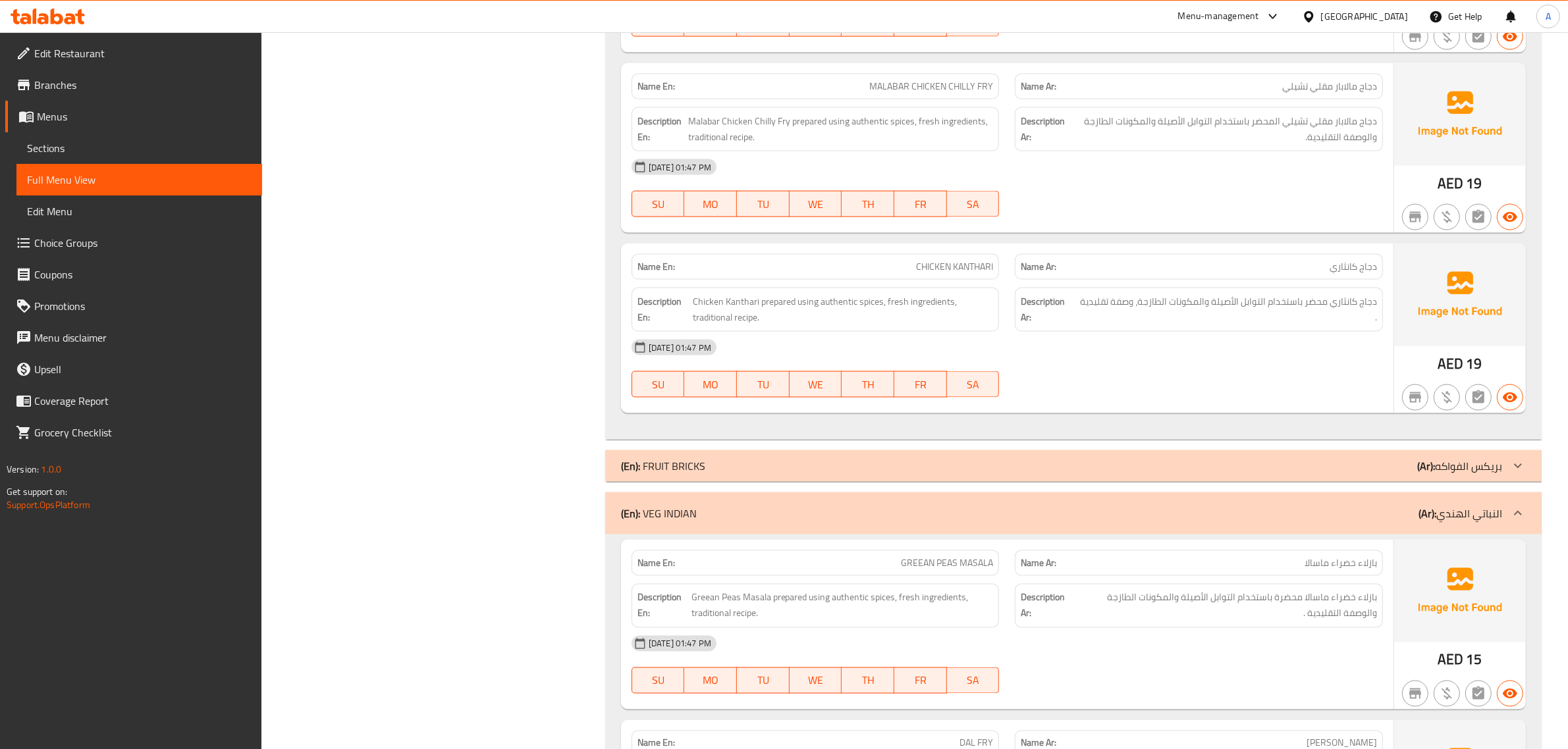
scroll to position [8866, 0]
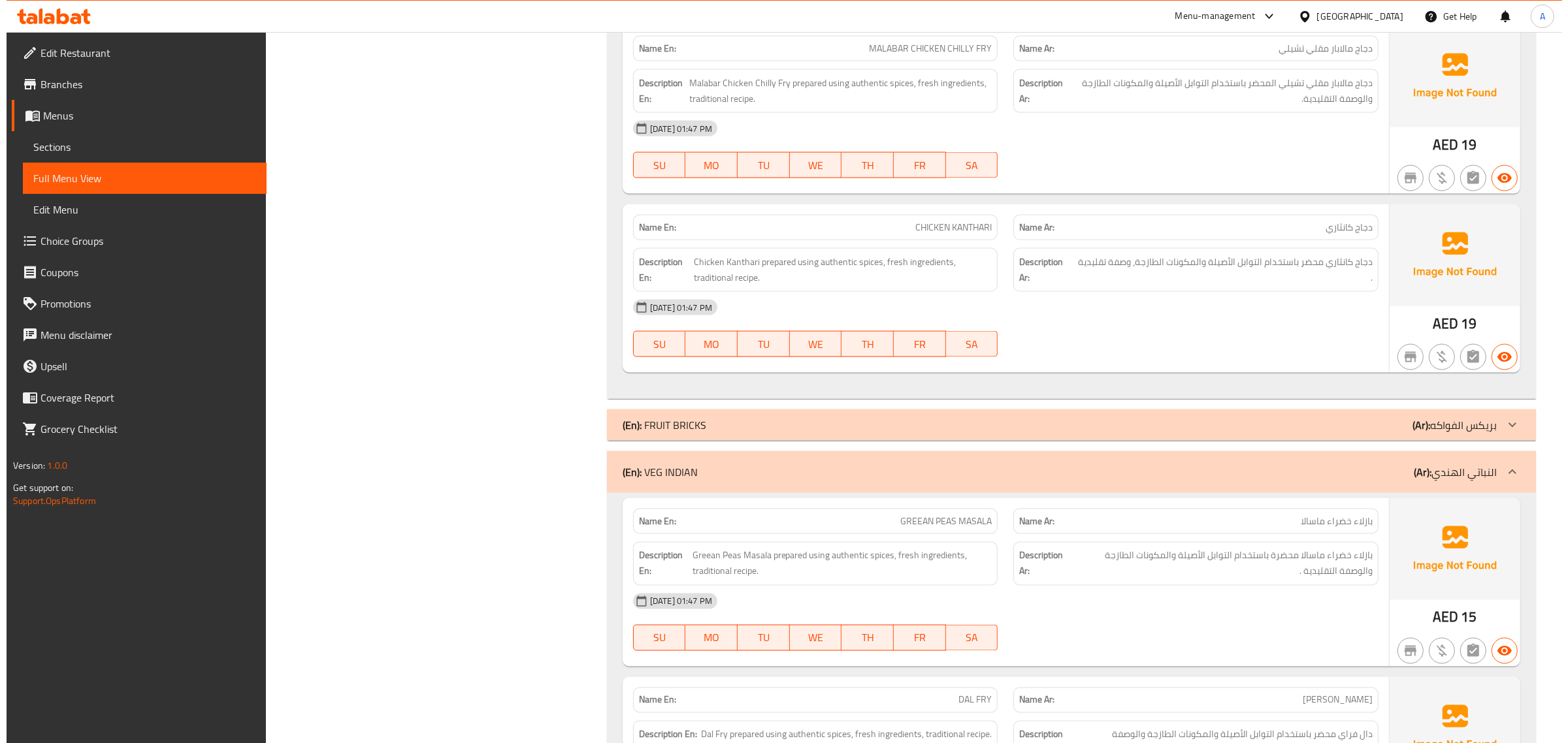
scroll to position [0, 0]
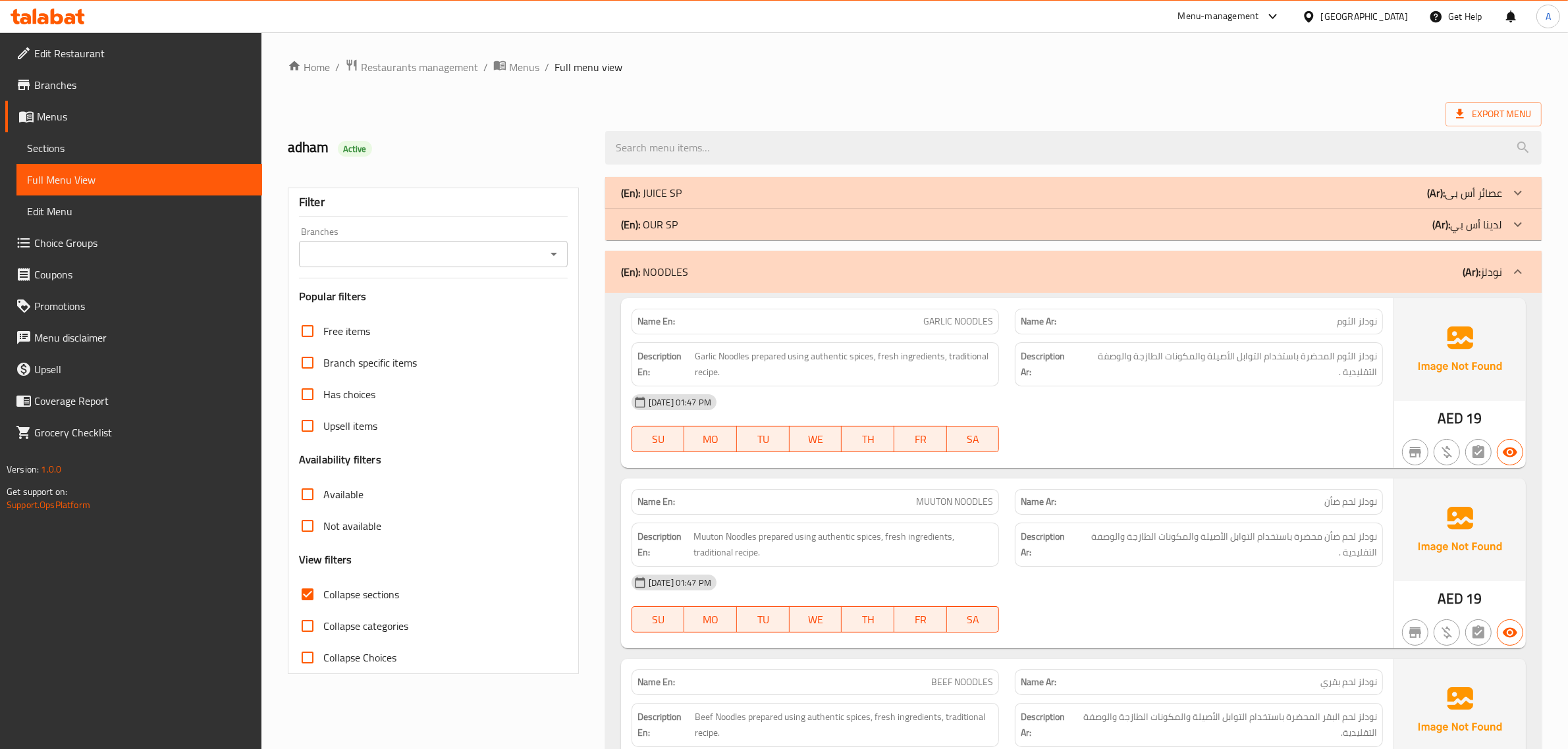
click at [346, 591] on span "Collapse sections" at bounding box center [361, 594] width 75 height 16
click at [324, 591] on input "Collapse sections" at bounding box center [307, 593] width 31 height 31
checkbox input "false"
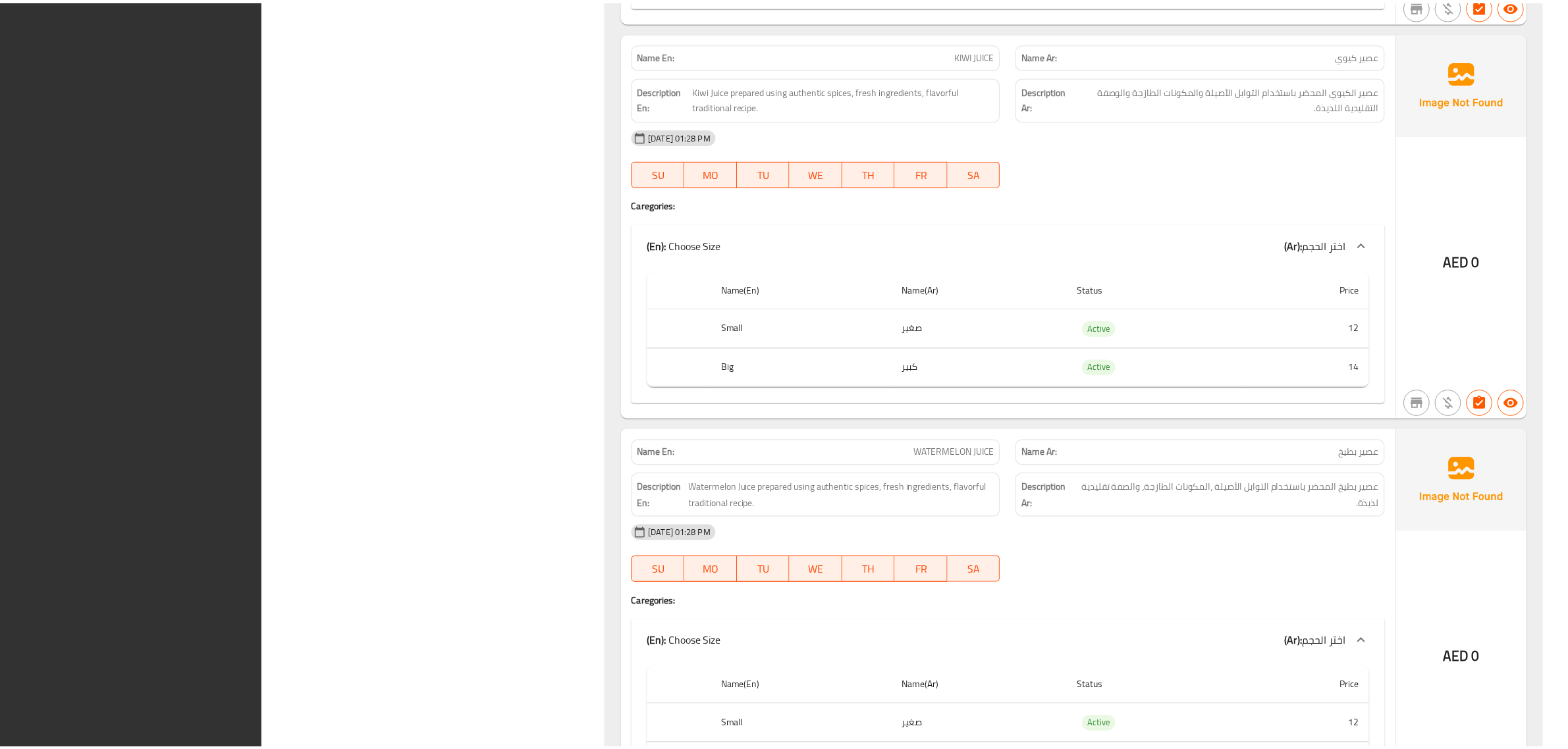
scroll to position [39673, 0]
